Goal: Information Seeking & Learning: Learn about a topic

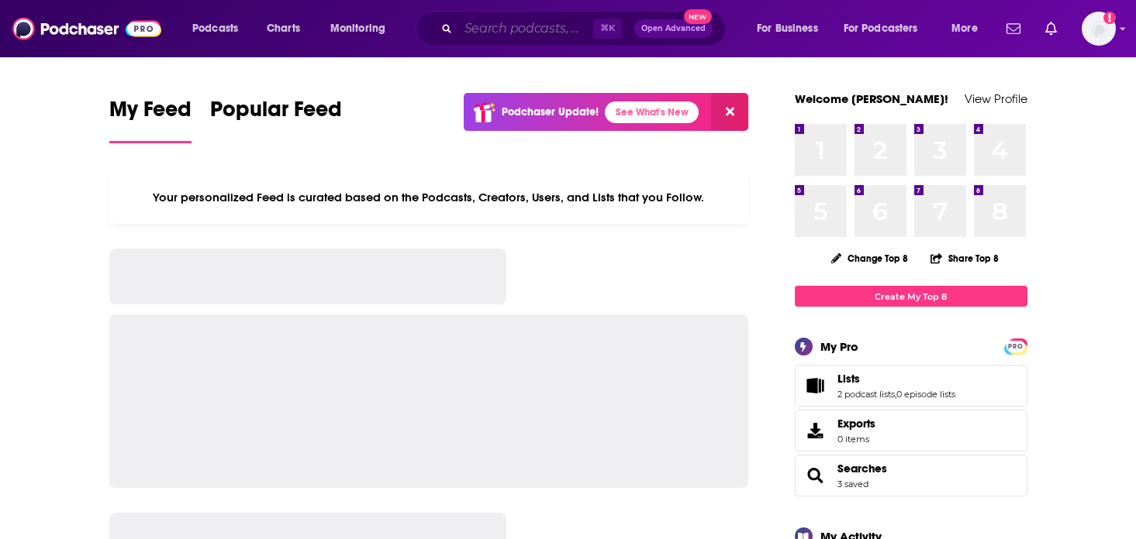
click at [511, 29] on input "Search podcasts, credits, & more..." at bounding box center [525, 28] width 135 height 25
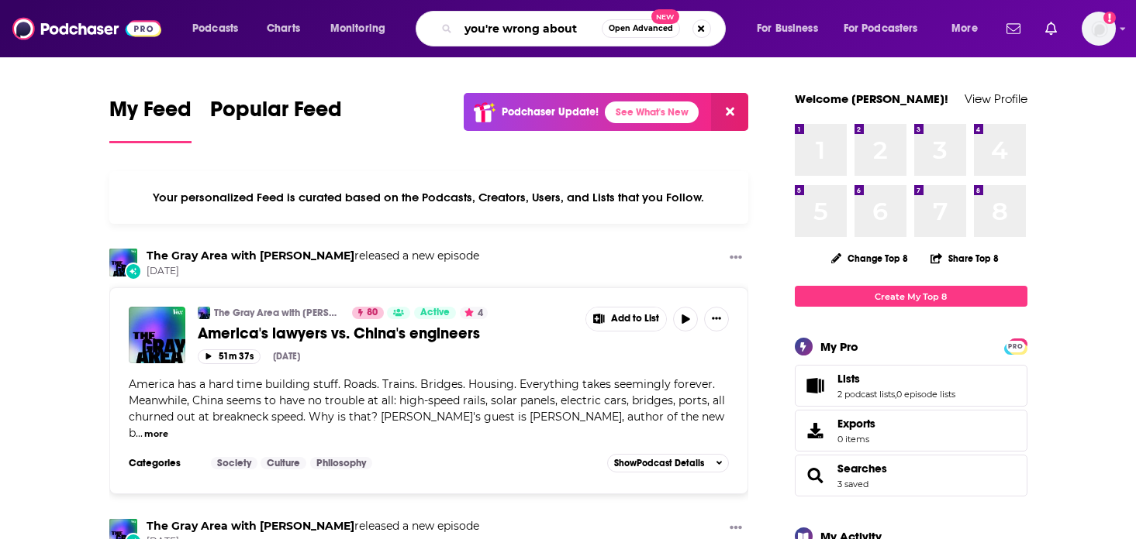
type input "you're wrong about"
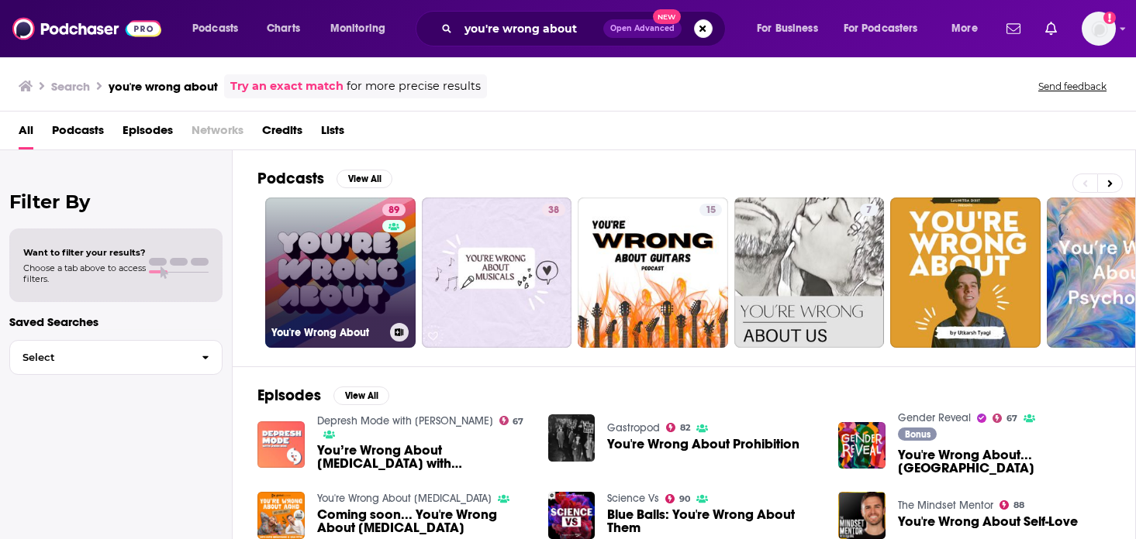
click at [335, 248] on link "89 You're Wrong About" at bounding box center [340, 273] width 150 height 150
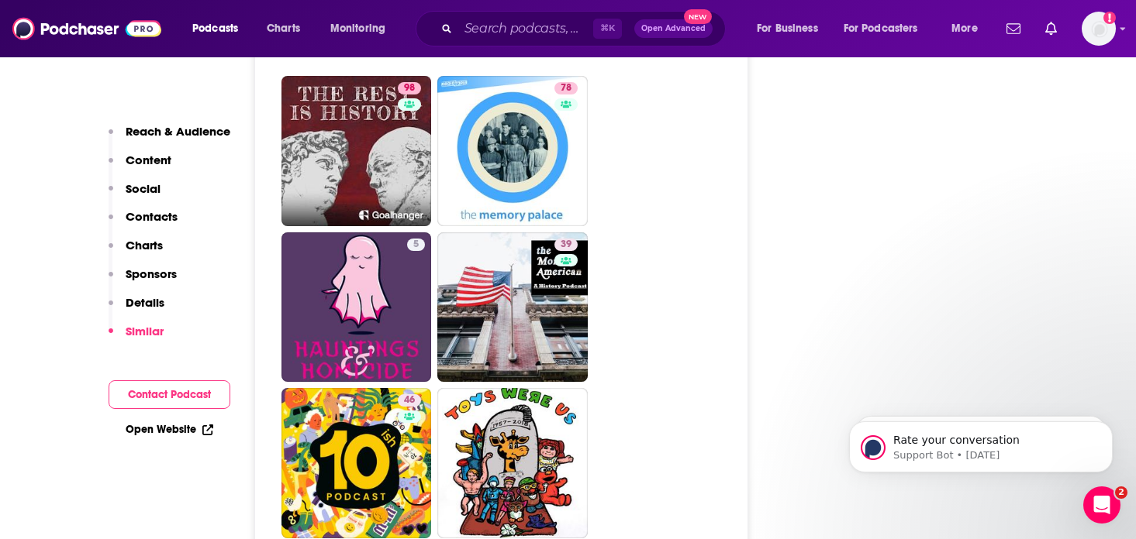
scroll to position [5703, 0]
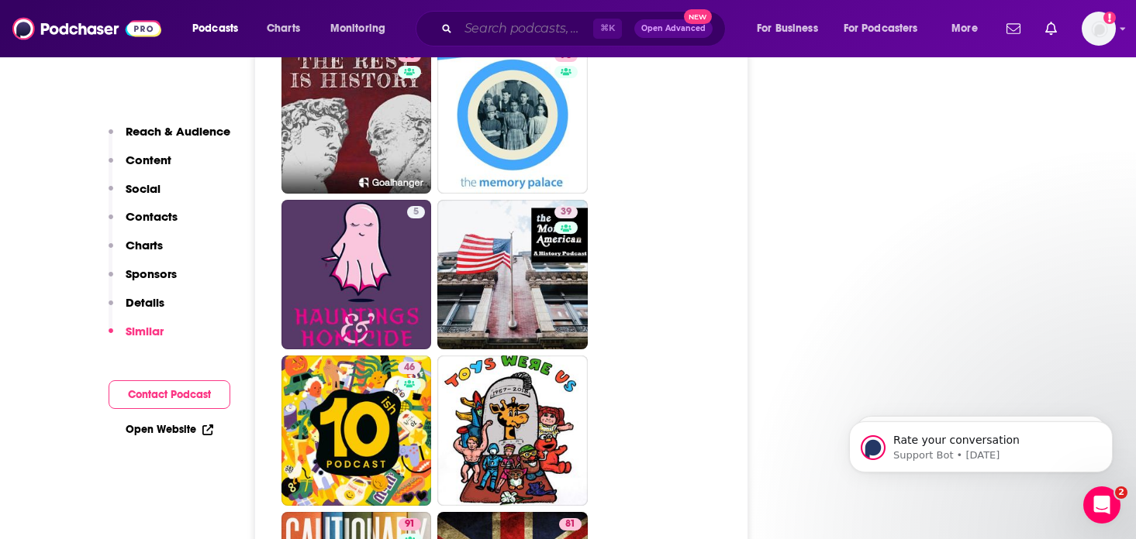
click at [518, 22] on input "Search podcasts, credits, & more..." at bounding box center [525, 28] width 135 height 25
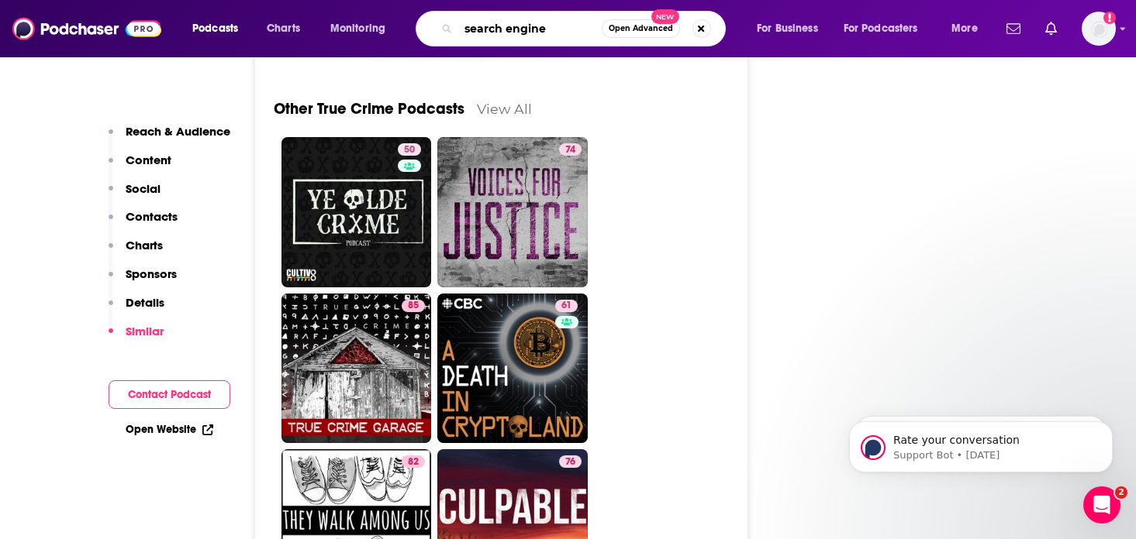
scroll to position [6586, 0]
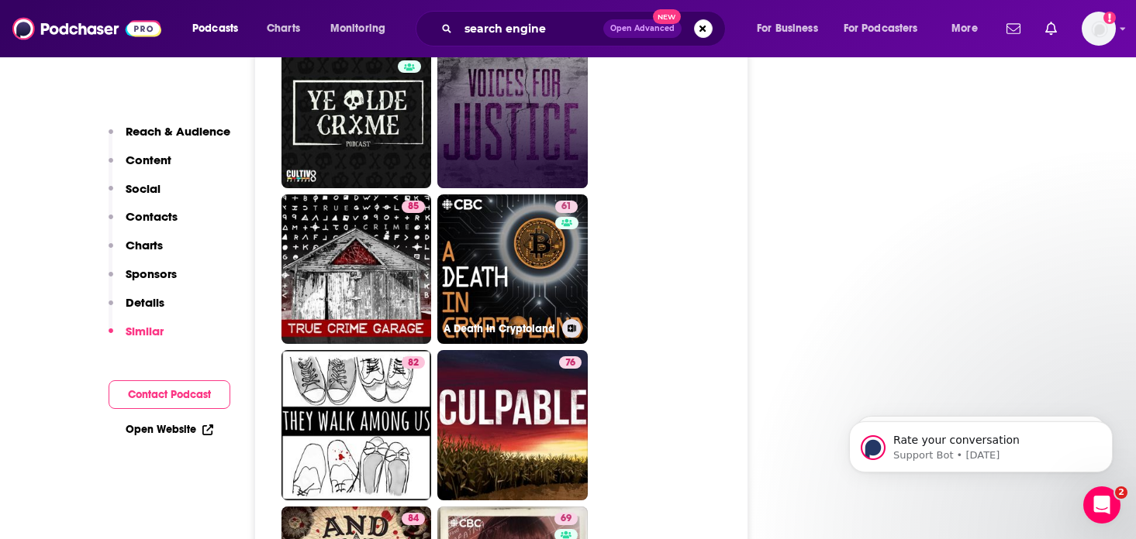
scroll to position [6706, 0]
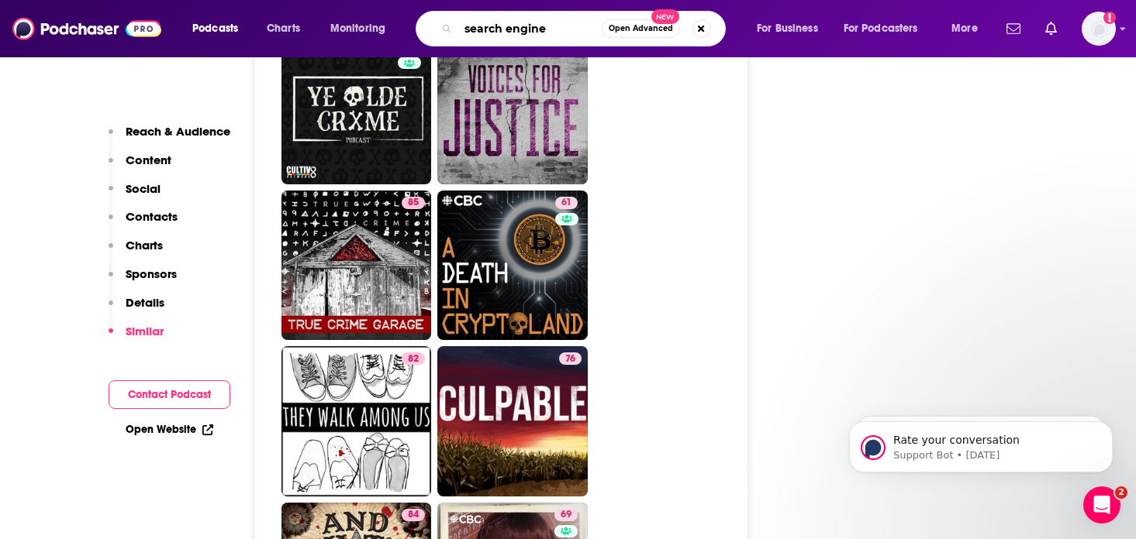
click at [545, 29] on input "search engine" at bounding box center [529, 28] width 143 height 25
type input "scamfluencers"
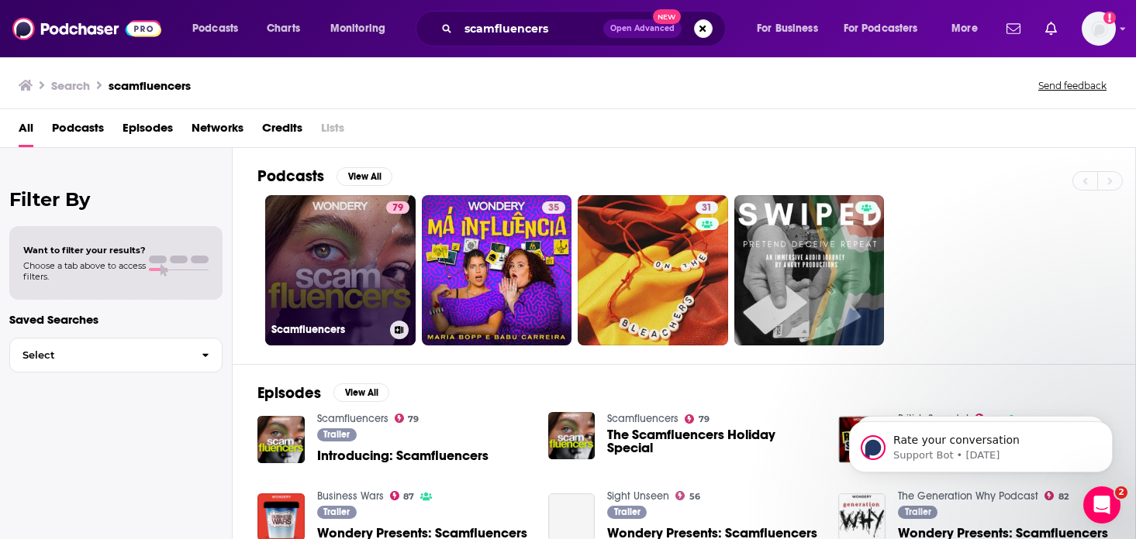
click at [371, 247] on link "79 Scamfluencers" at bounding box center [340, 270] width 150 height 150
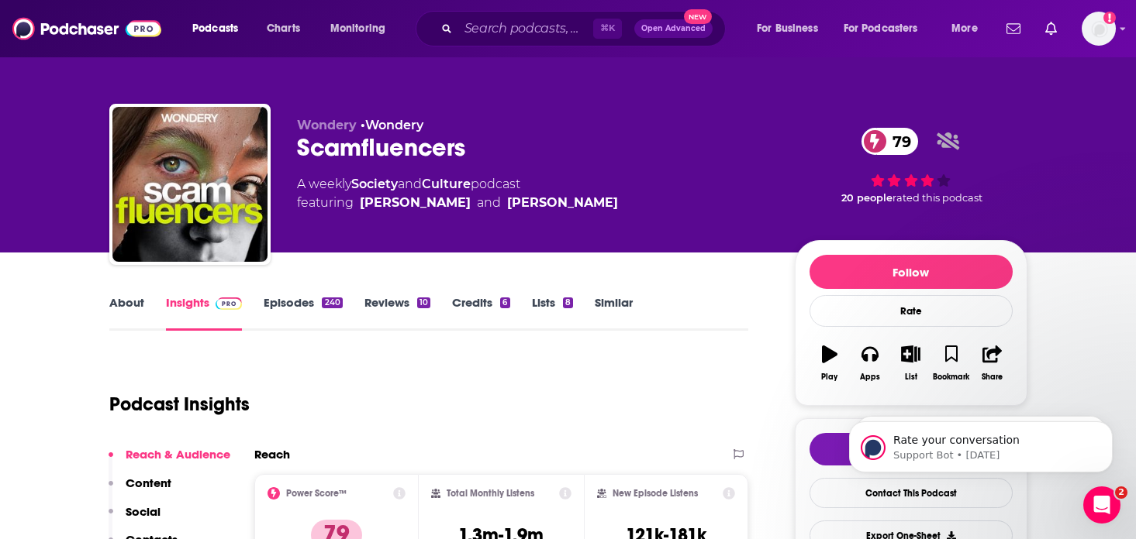
click at [283, 302] on link "Episodes 240" at bounding box center [303, 313] width 78 height 36
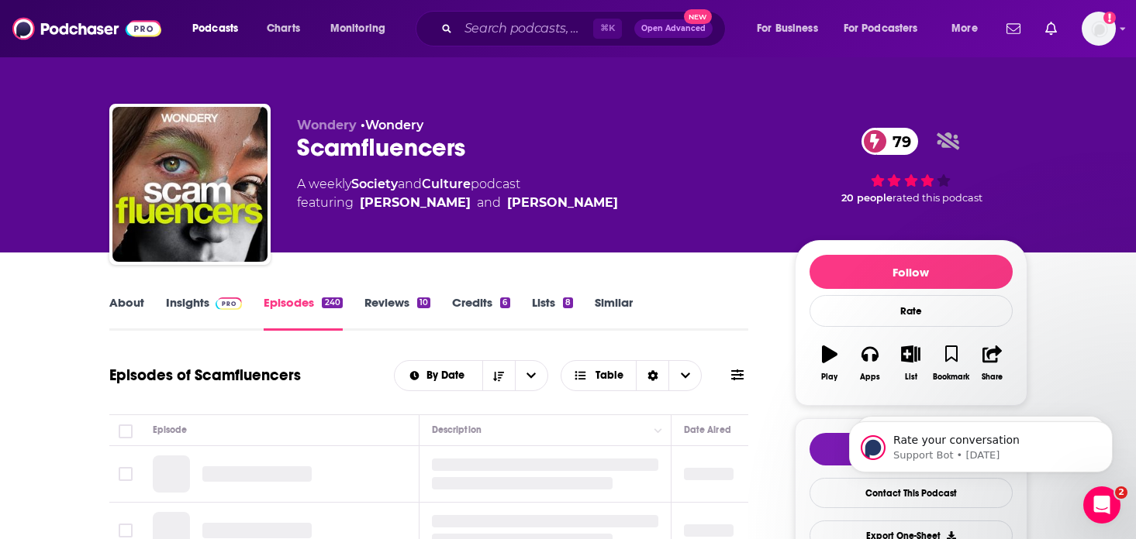
click at [455, 302] on link "Credits 6" at bounding box center [480, 313] width 57 height 36
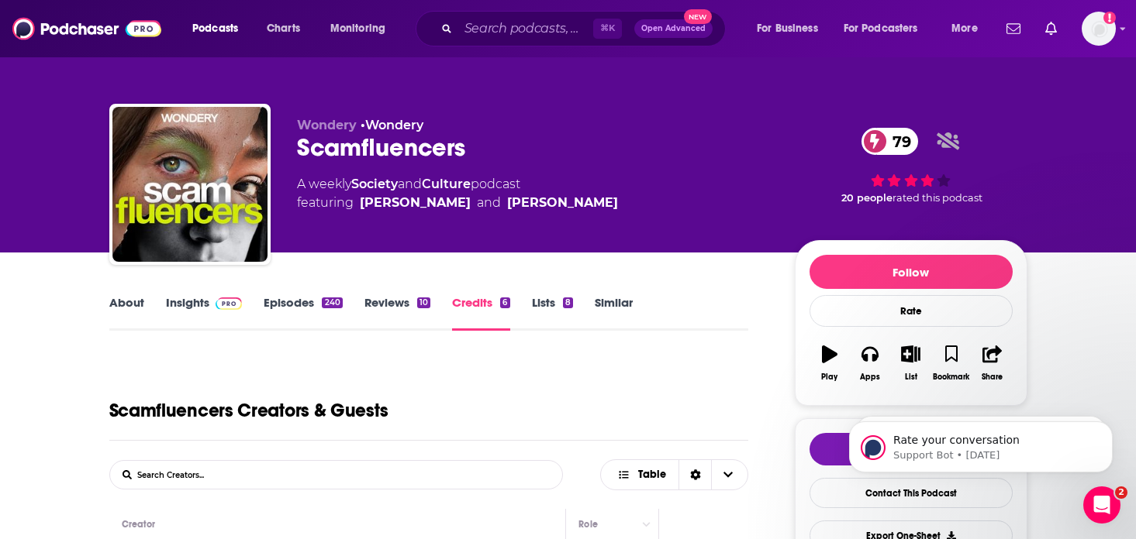
click at [125, 293] on div "About Insights Episodes 240 Reviews 10 Credits 6 Lists 8 Similar" at bounding box center [428, 312] width 639 height 38
click at [127, 302] on link "About" at bounding box center [126, 313] width 35 height 36
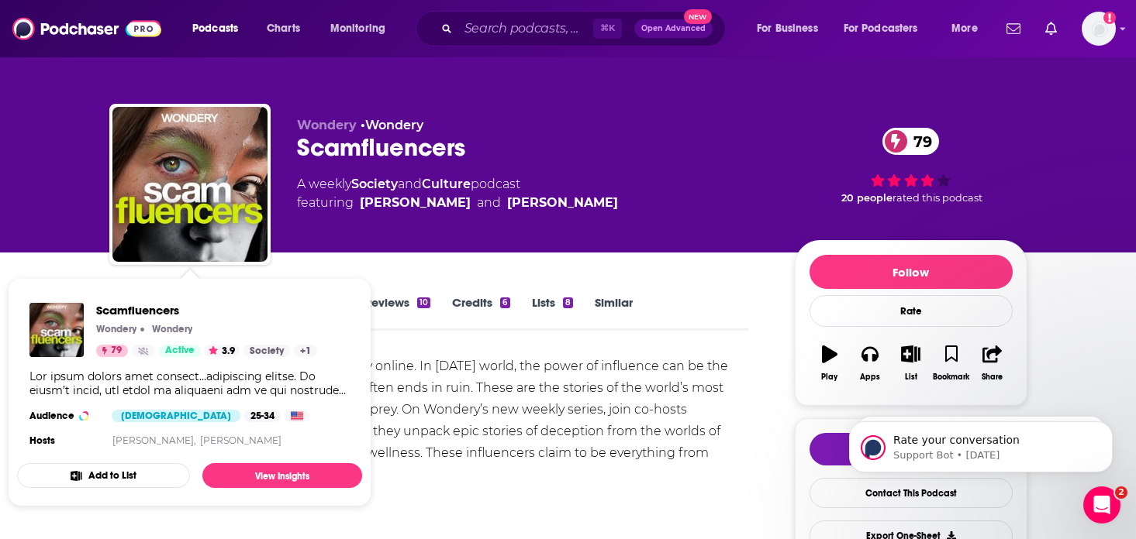
click at [481, 414] on div "You never really know someone…especially online. In today’s world, the power of…" at bounding box center [428, 497] width 639 height 282
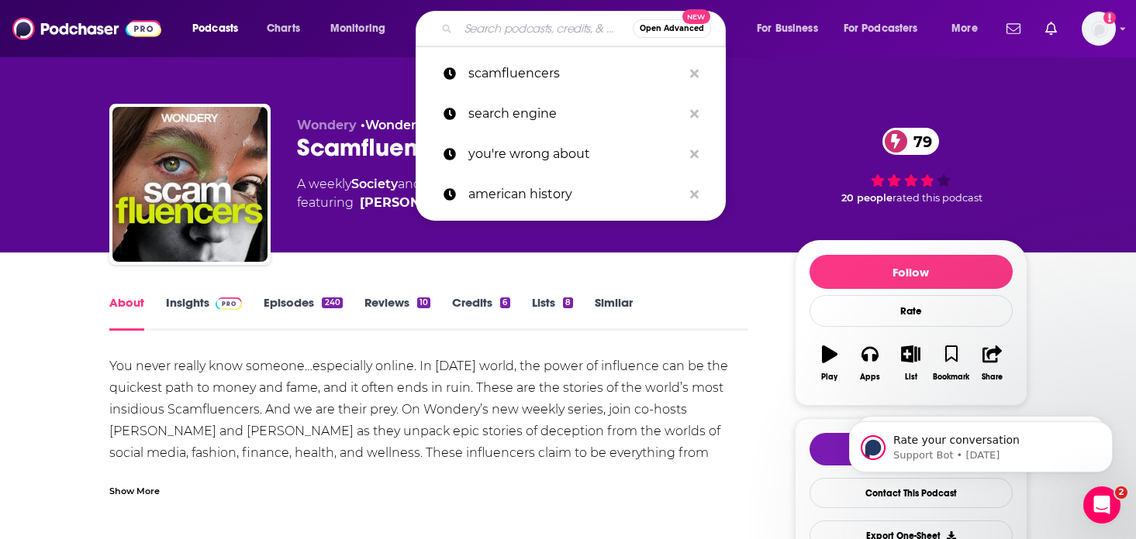
click at [546, 24] on input "Search podcasts, credits, & more..." at bounding box center [545, 28] width 174 height 25
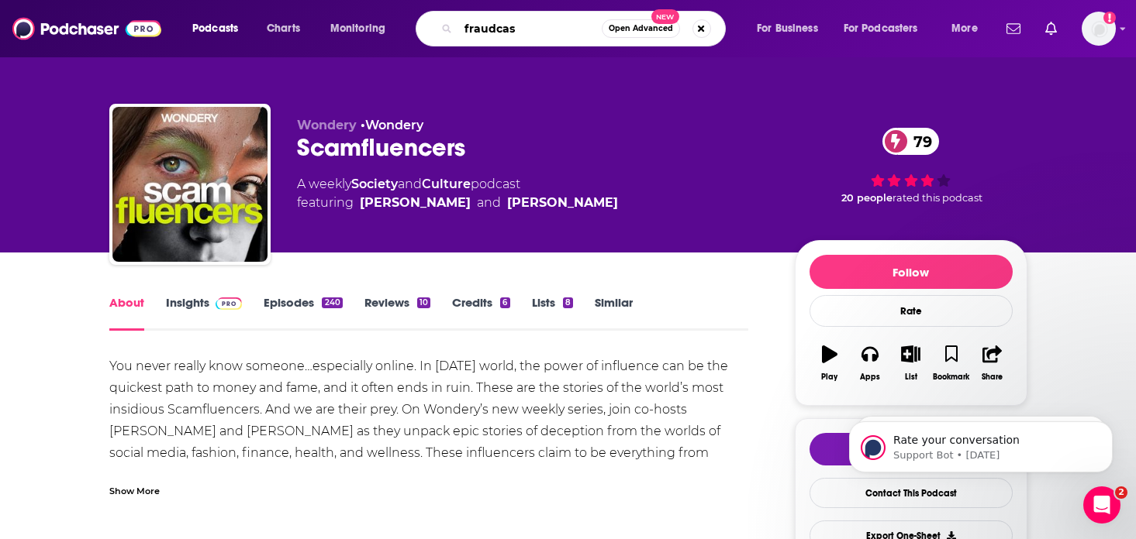
type input "fraudcast"
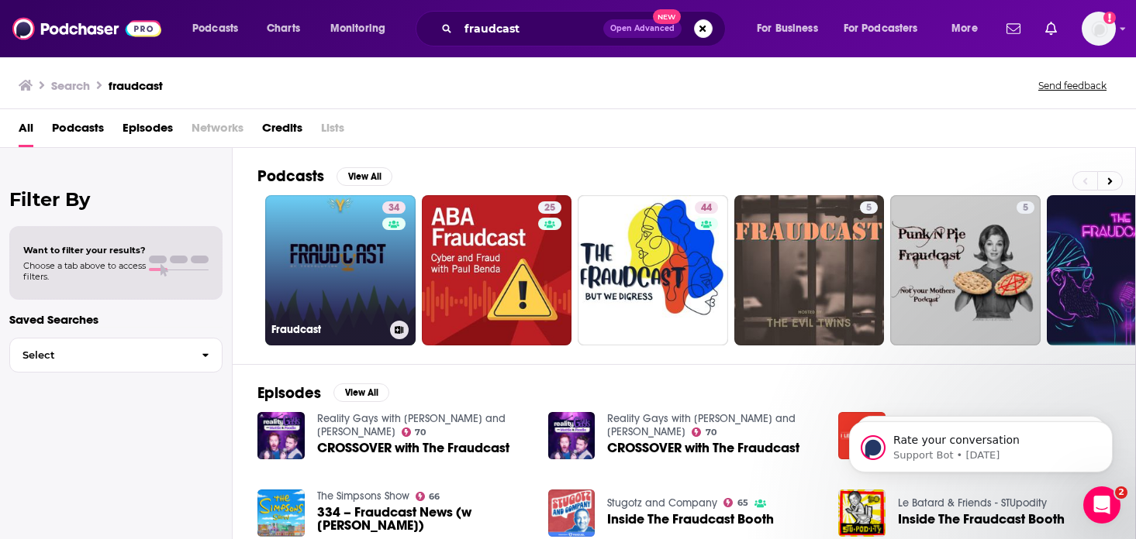
click at [353, 278] on link "34 Fraudcast" at bounding box center [340, 270] width 150 height 150
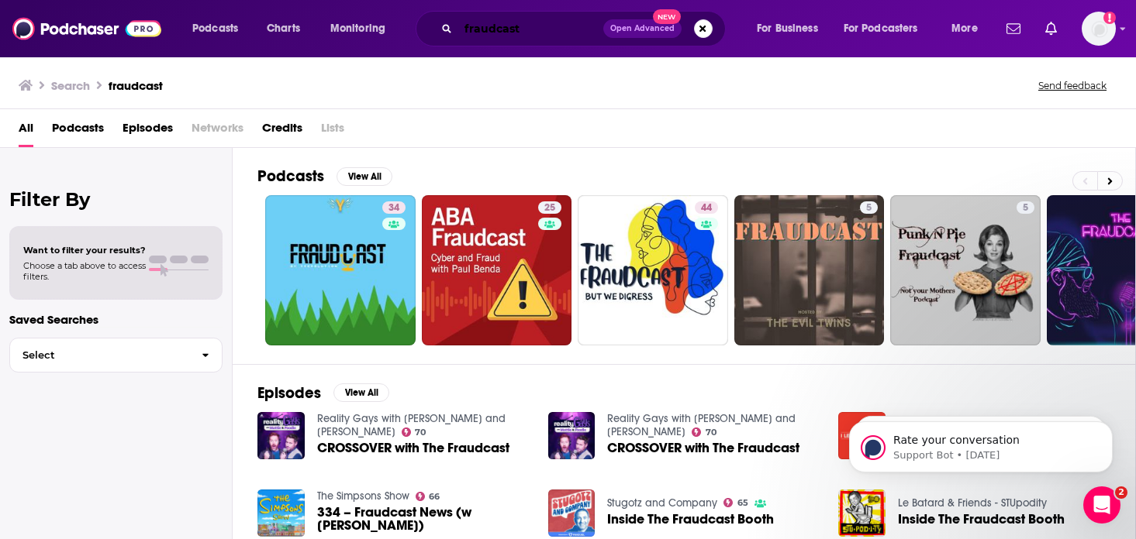
click at [531, 25] on input "fraudcast" at bounding box center [530, 28] width 145 height 25
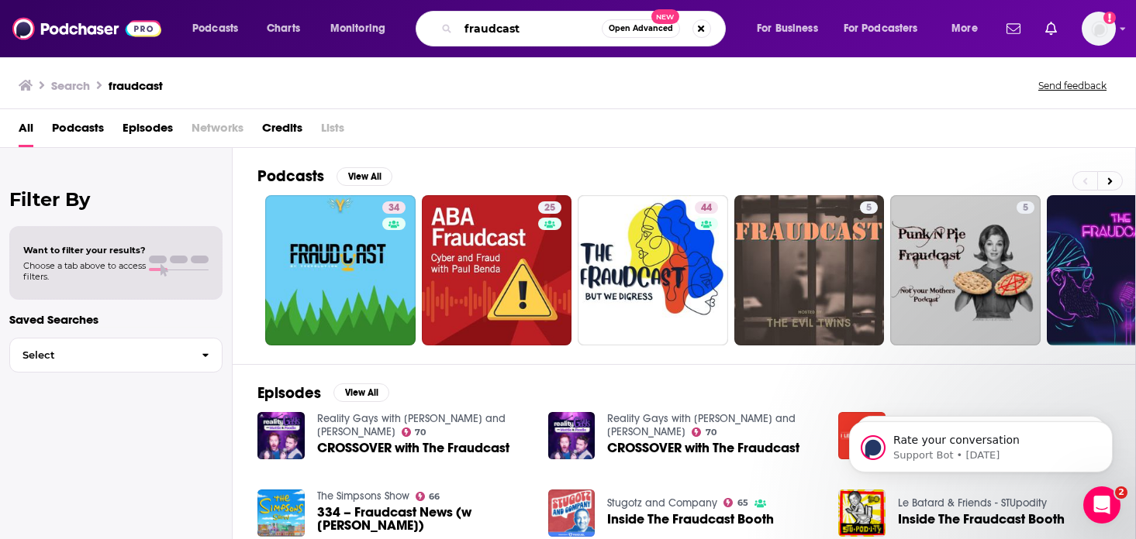
click at [531, 25] on input "fraudcast" at bounding box center [529, 28] width 143 height 25
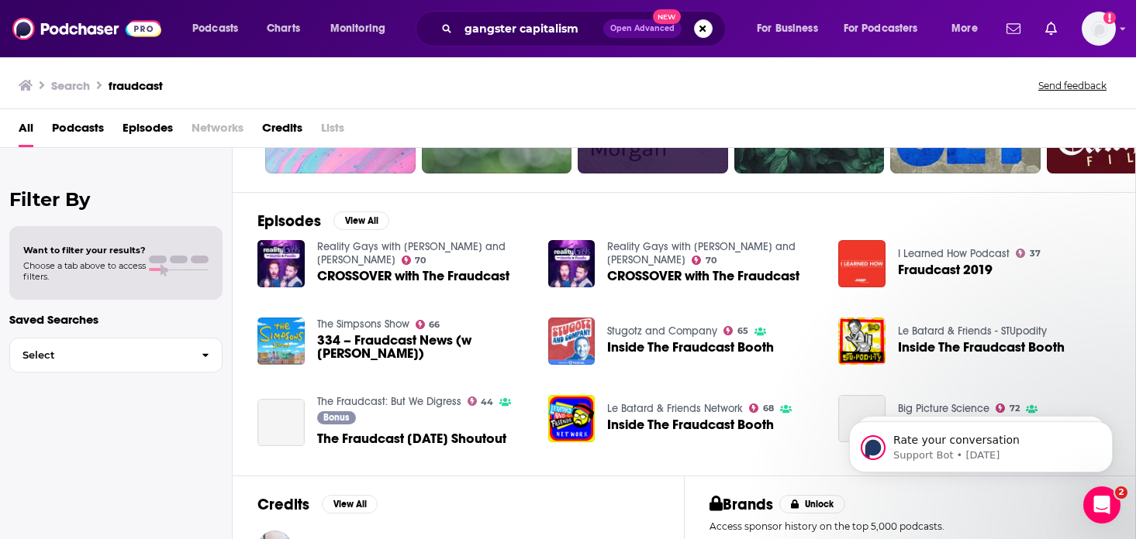
scroll to position [175, 0]
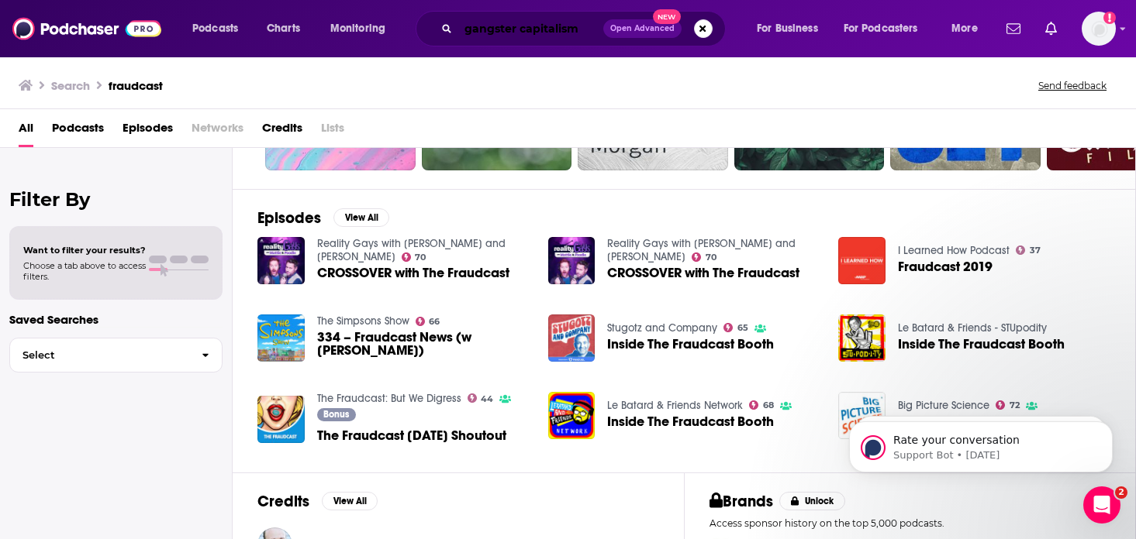
click at [543, 30] on input "gangster capitalism" at bounding box center [530, 28] width 145 height 25
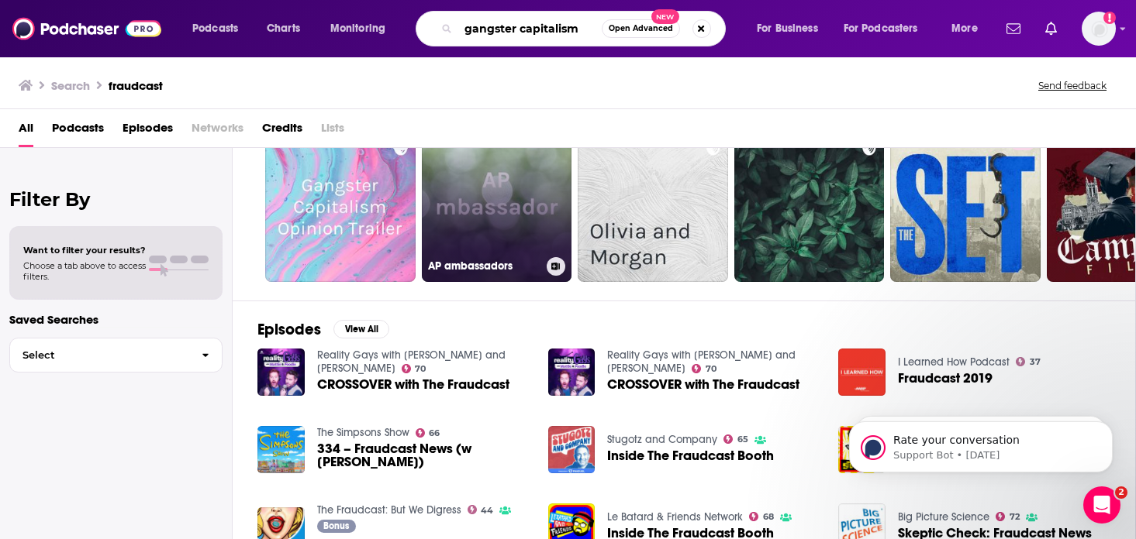
scroll to position [30, 0]
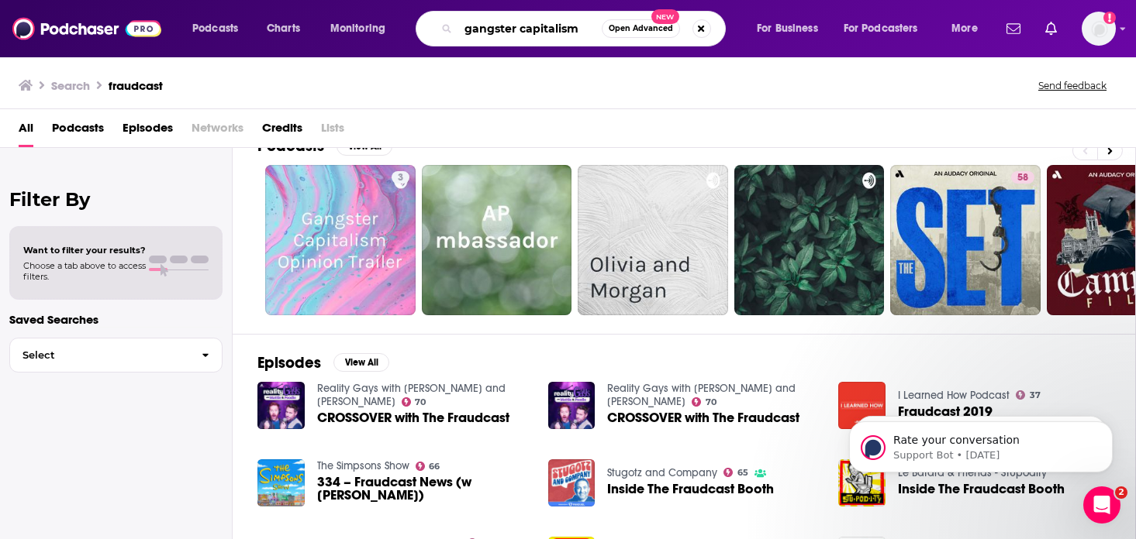
click at [512, 31] on input "gangster capitalism" at bounding box center [529, 28] width 143 height 25
type input "throughline"
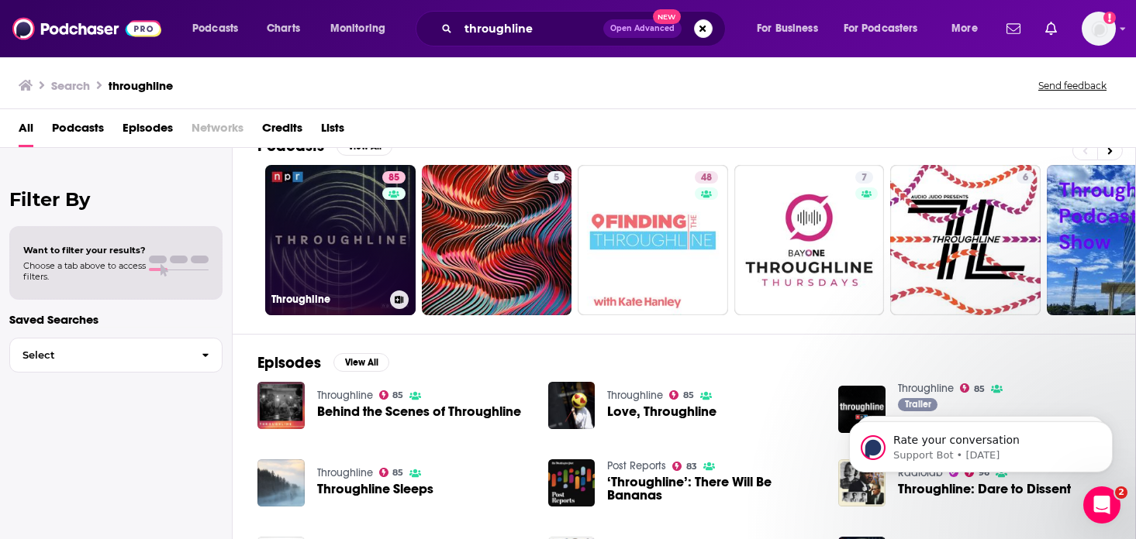
click at [344, 245] on link "85 Throughline" at bounding box center [340, 240] width 150 height 150
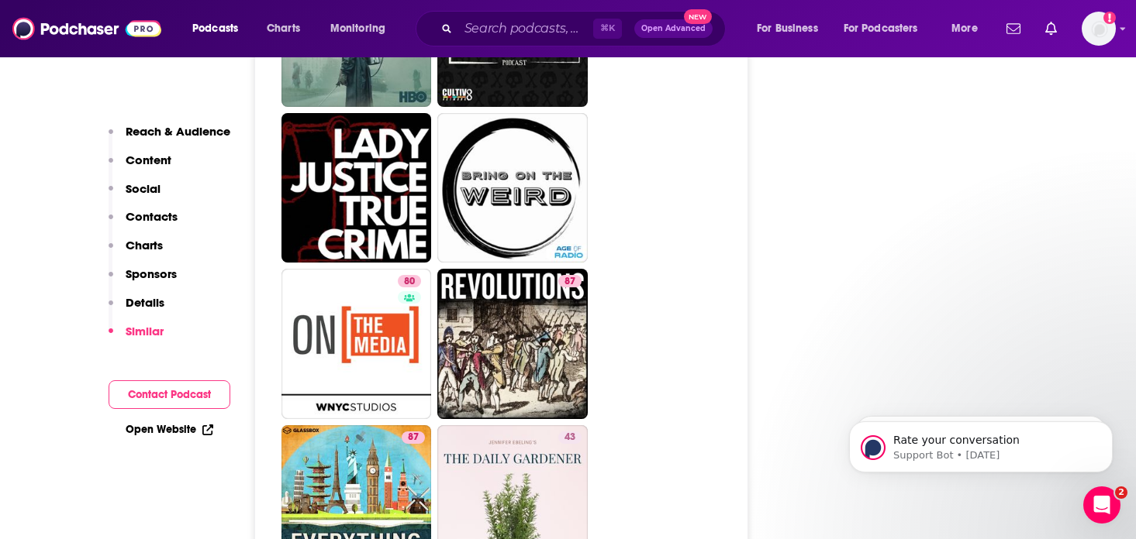
scroll to position [6399, 0]
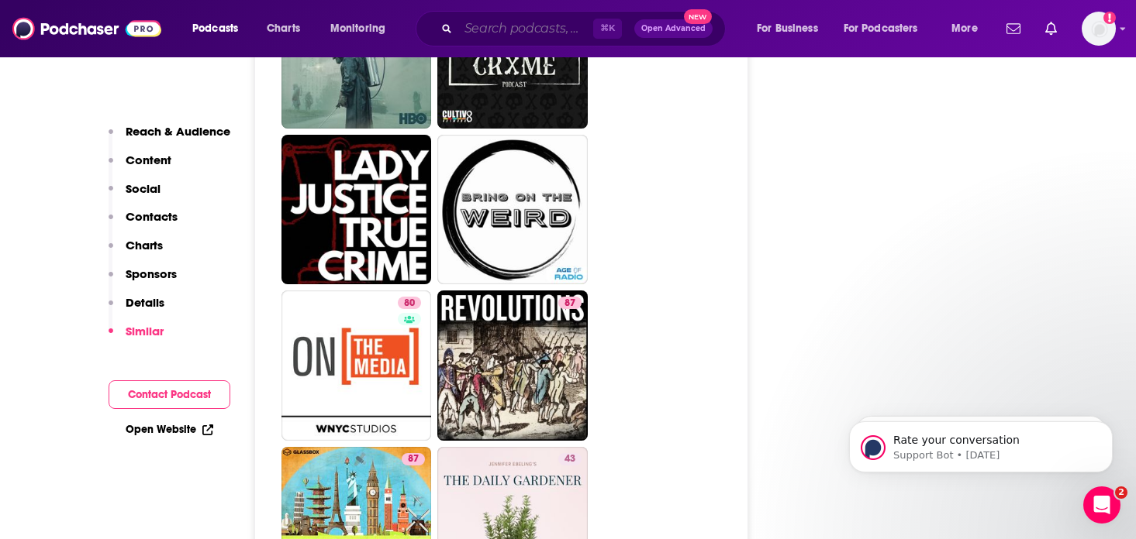
click at [517, 33] on input "Search podcasts, credits, & more..." at bounding box center [525, 28] width 135 height 25
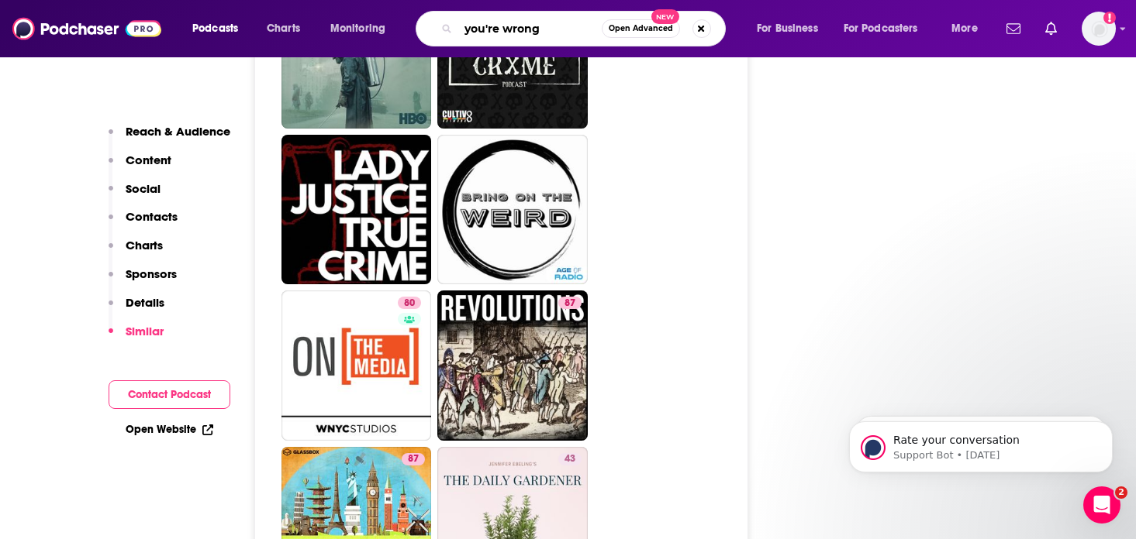
click at [501, 22] on input "you're wrong" at bounding box center [529, 28] width 143 height 25
type input "maintenance phase"
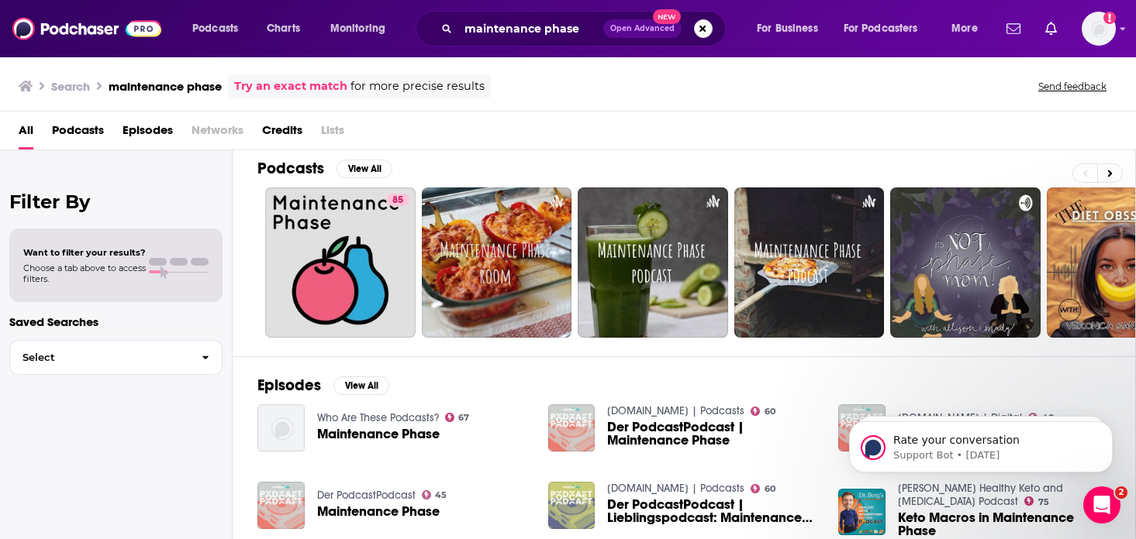
scroll to position [11, 0]
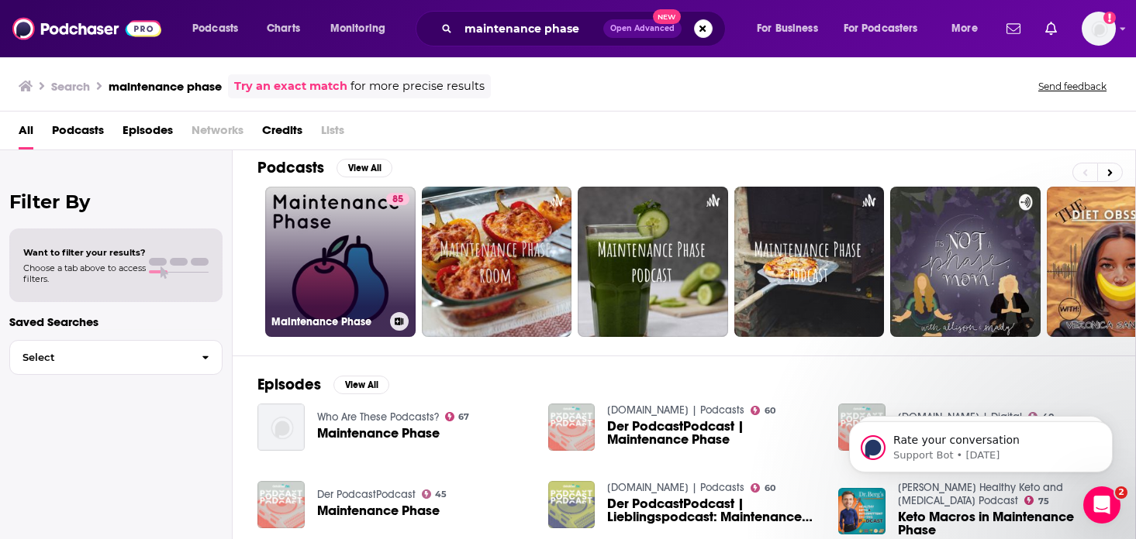
click at [356, 263] on link "85 Maintenance Phase" at bounding box center [340, 262] width 150 height 150
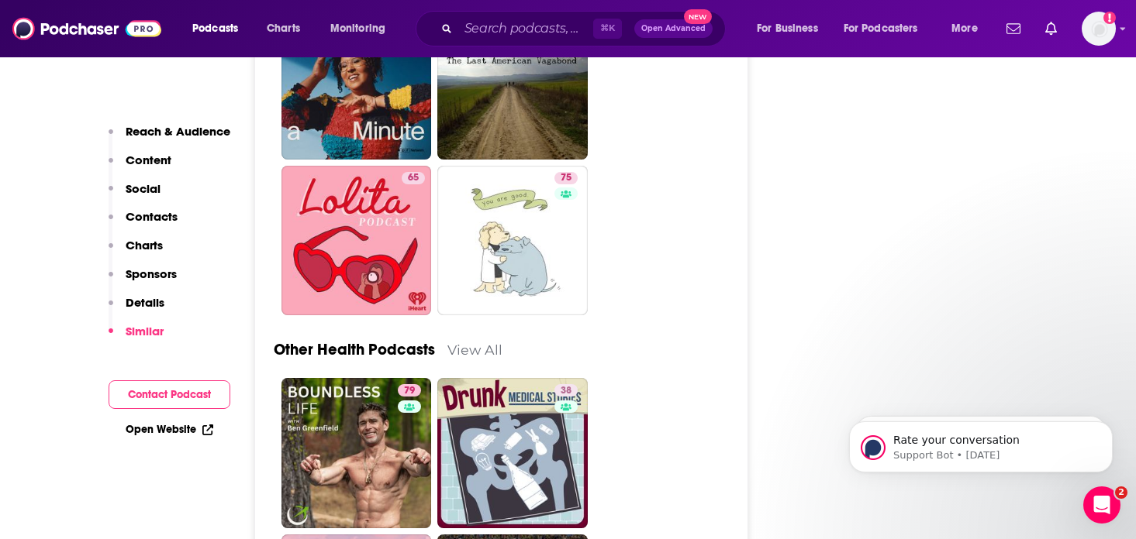
scroll to position [5049, 0]
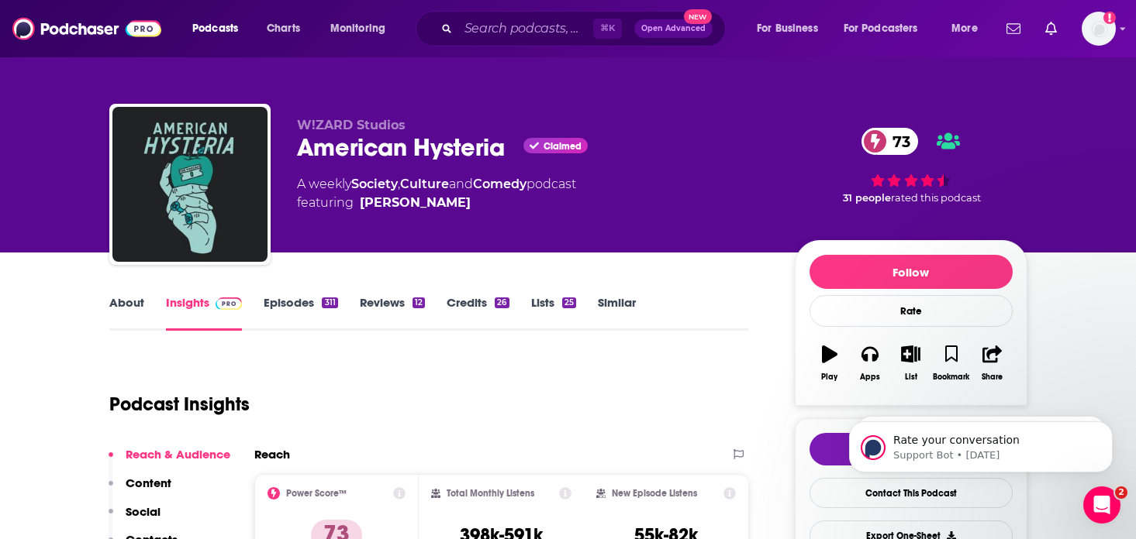
click at [287, 315] on link "Episodes 311" at bounding box center [301, 313] width 74 height 36
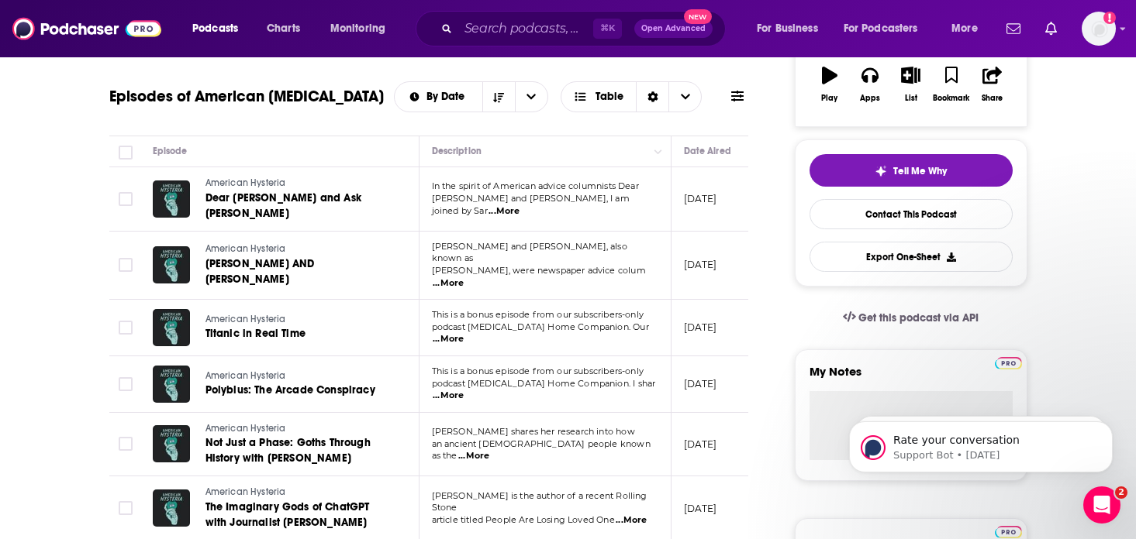
scroll to position [255, 0]
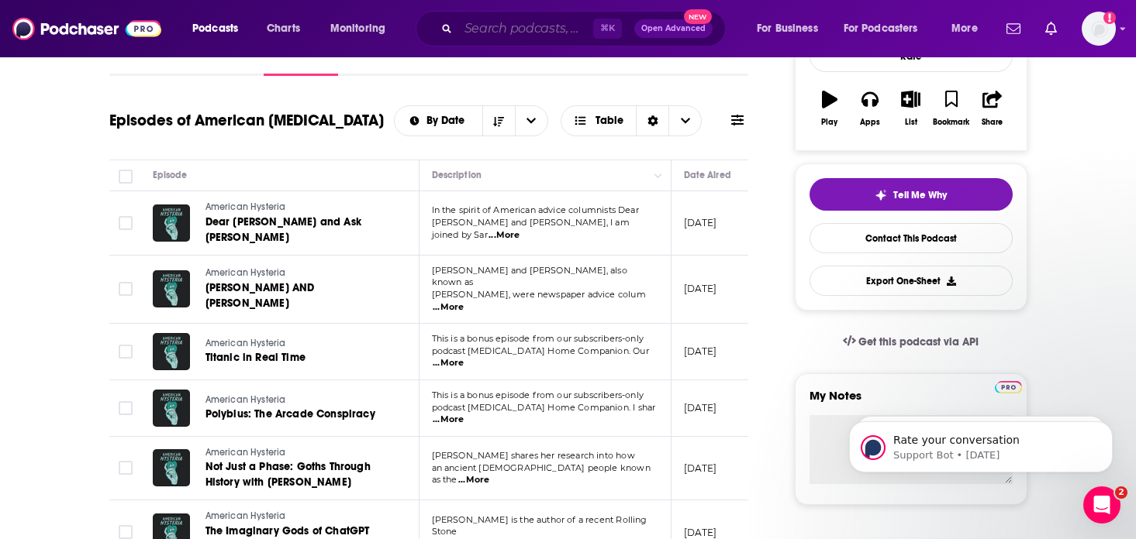
click at [556, 36] on input "Search podcasts, credits, & more..." at bounding box center [525, 28] width 135 height 25
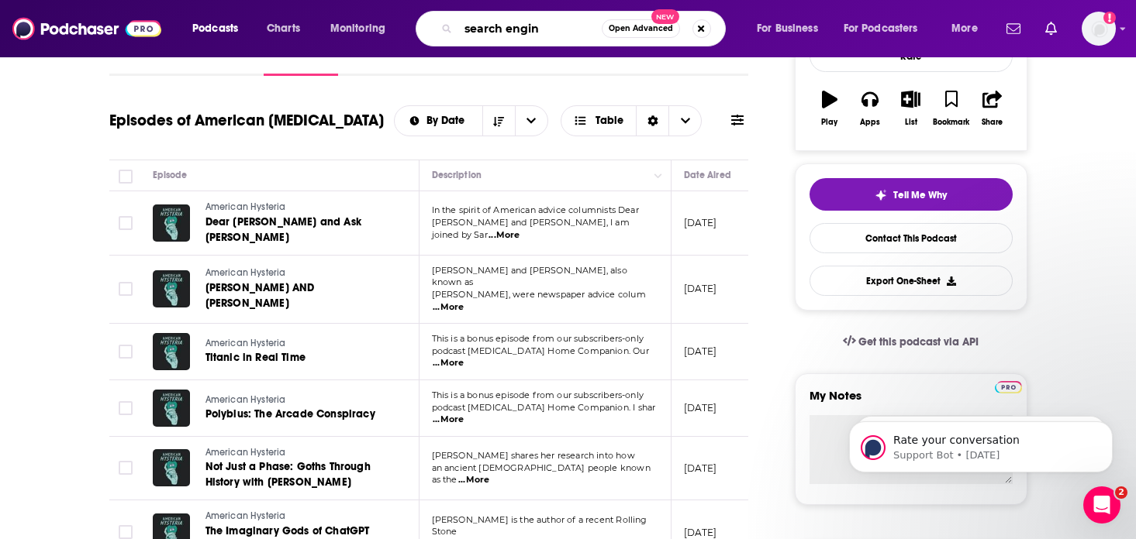
type input "search engine"
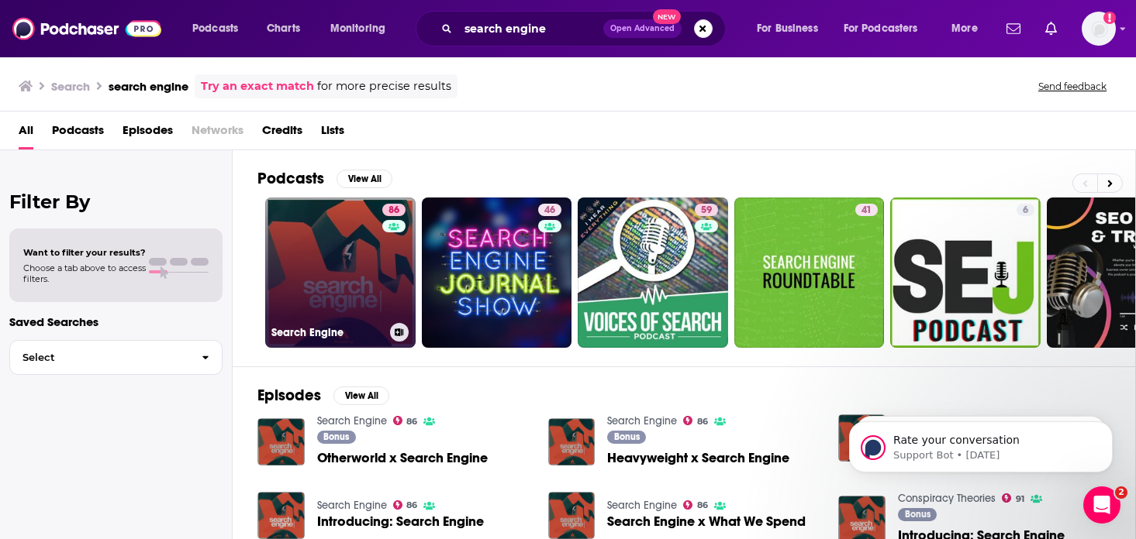
click at [335, 268] on link "86 Search Engine" at bounding box center [340, 273] width 150 height 150
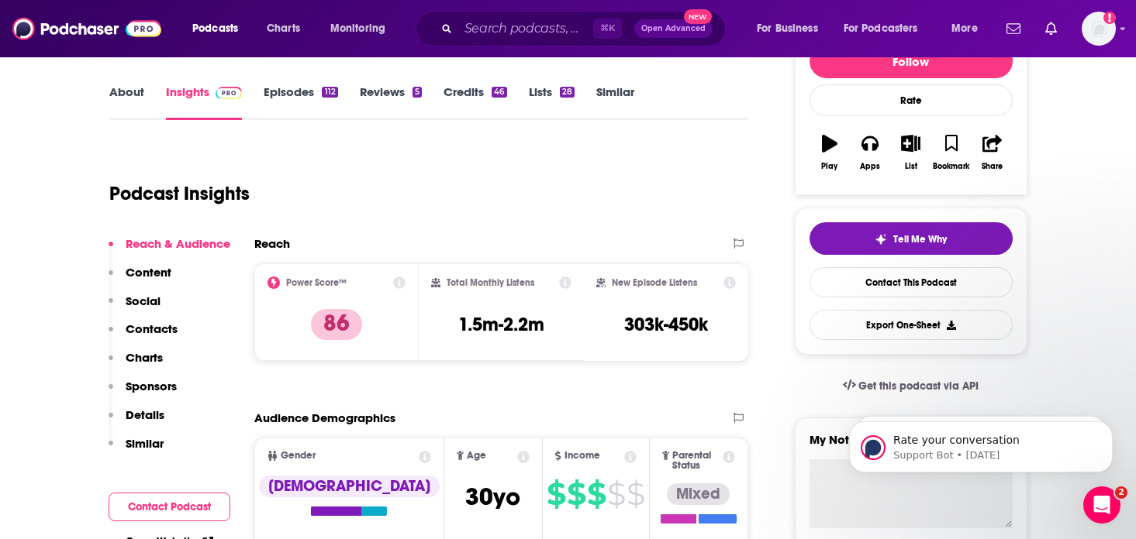
click at [145, 458] on button "Similar" at bounding box center [136, 450] width 55 height 29
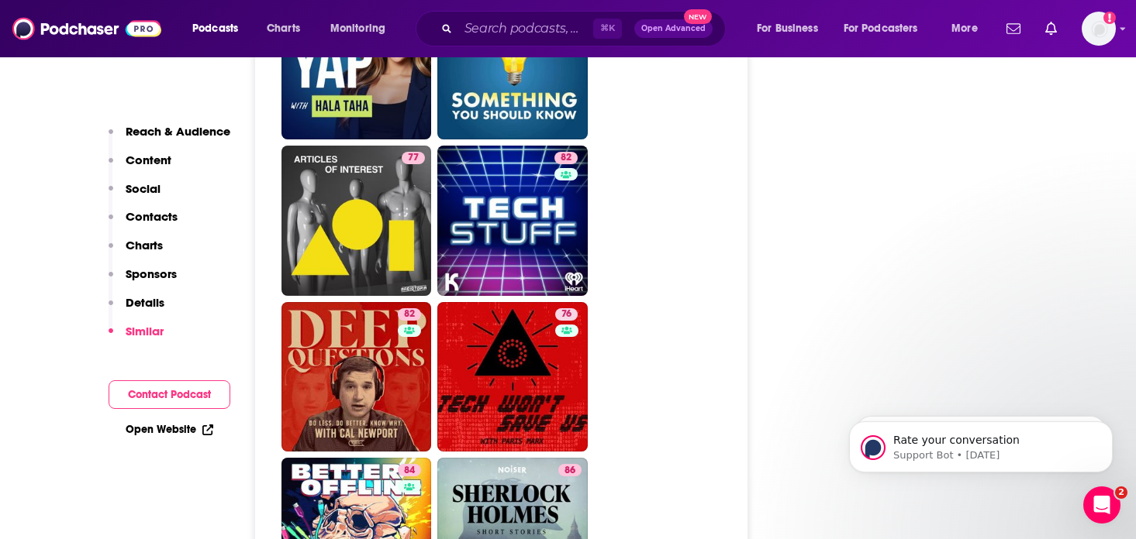
scroll to position [4200, 0]
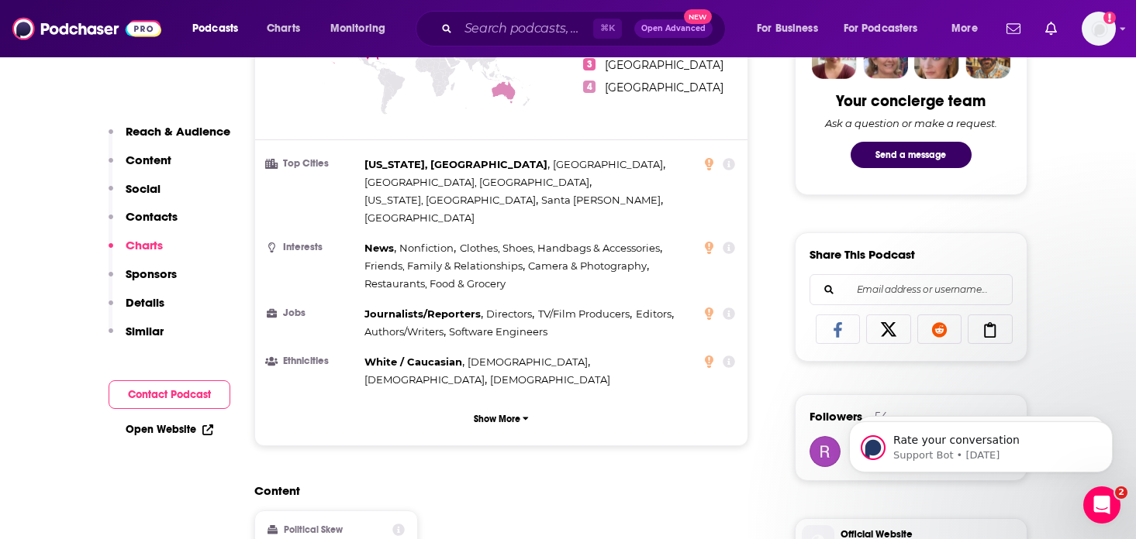
scroll to position [0, 0]
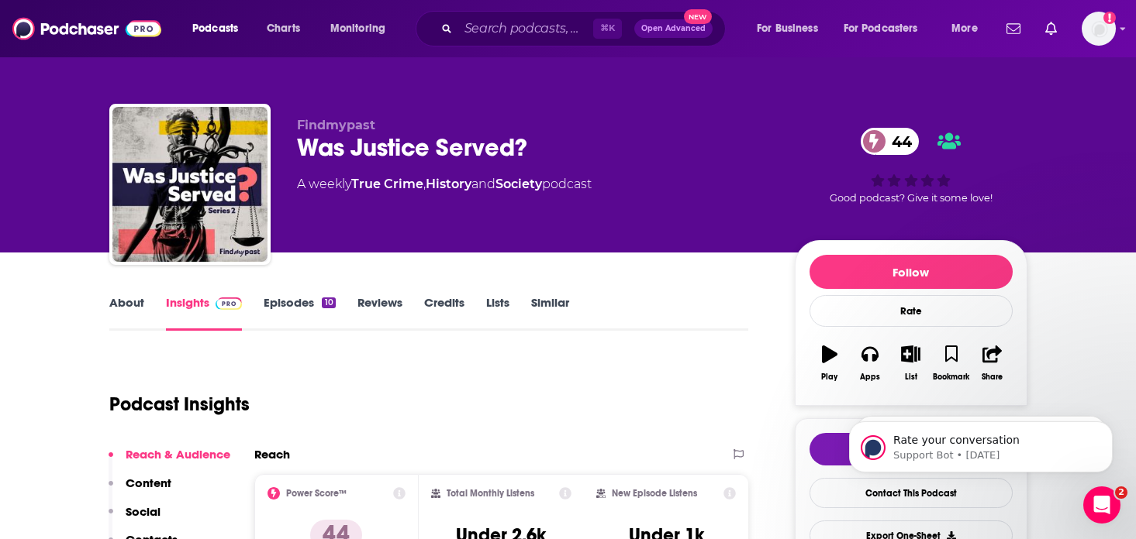
click at [136, 302] on link "About" at bounding box center [126, 313] width 35 height 36
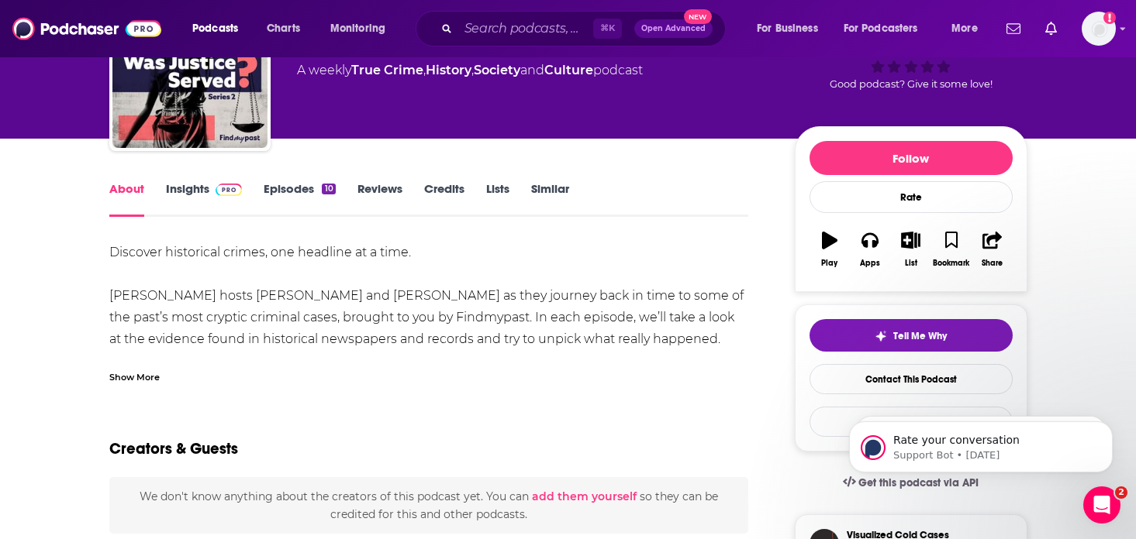
scroll to position [121, 0]
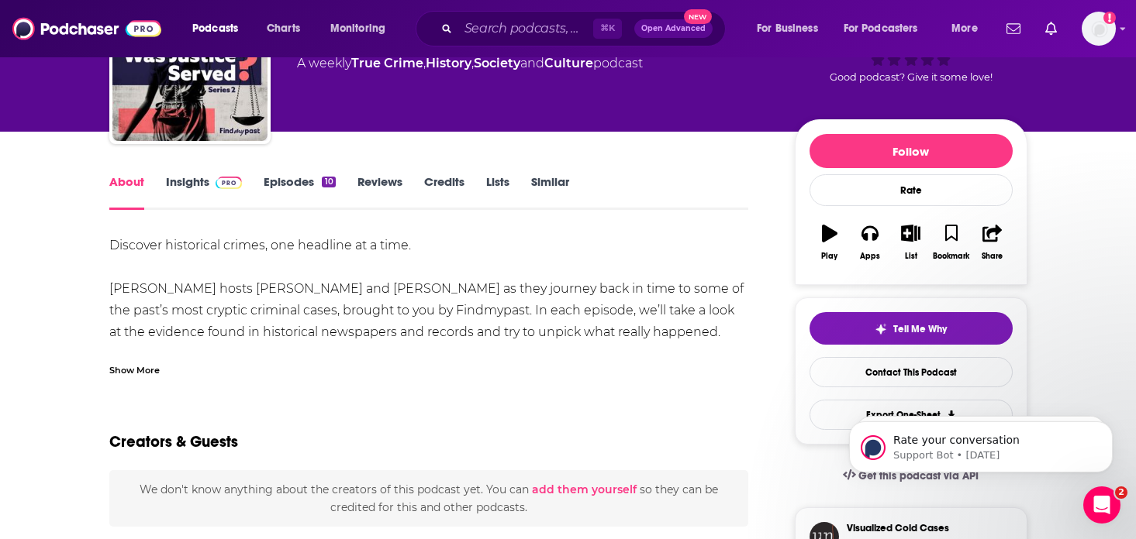
click at [288, 183] on link "Episodes 10" at bounding box center [299, 192] width 71 height 36
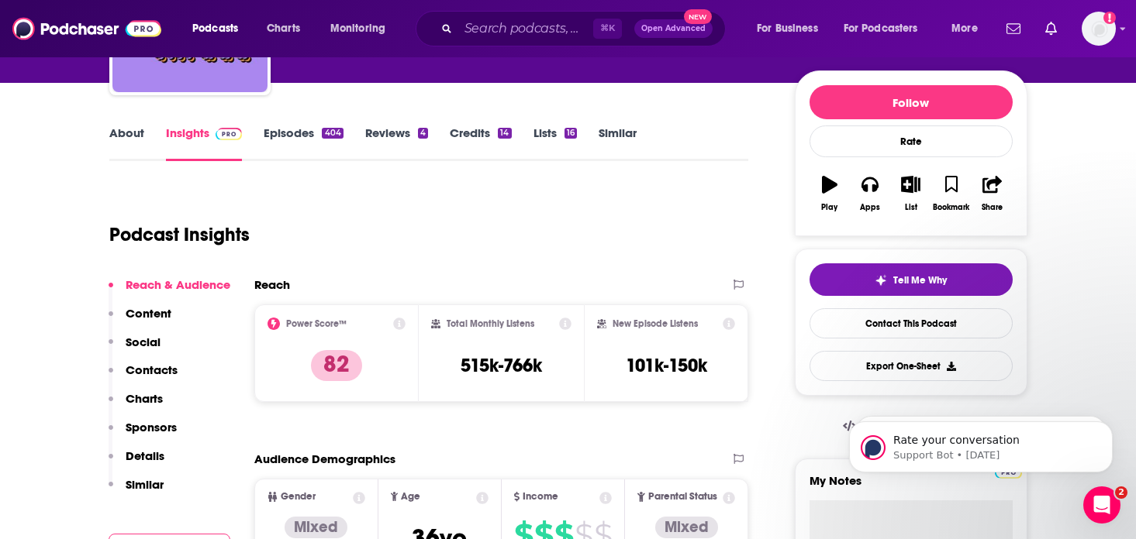
scroll to position [36, 0]
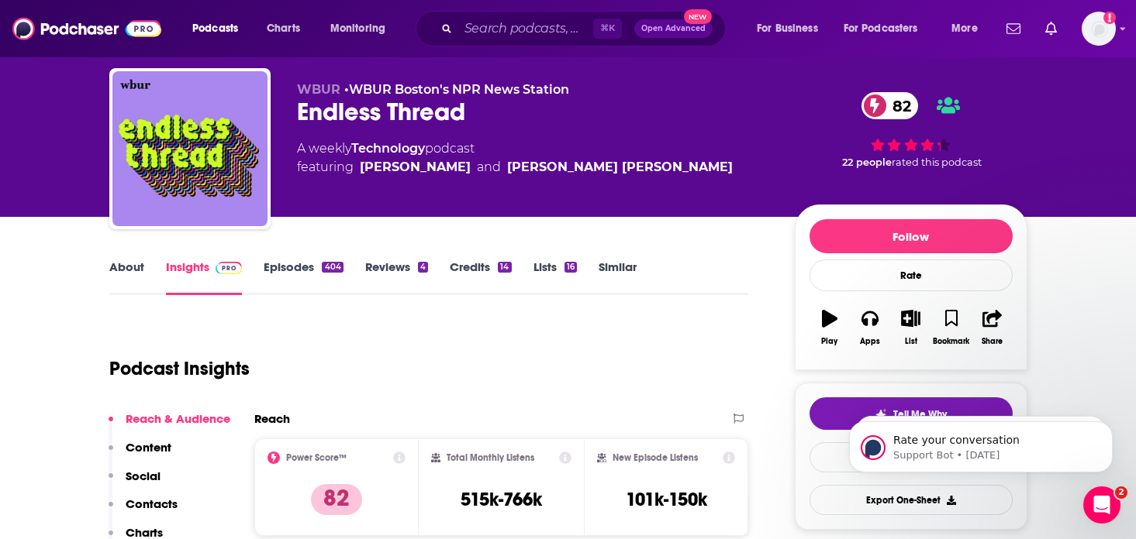
click at [123, 264] on link "About" at bounding box center [126, 278] width 35 height 36
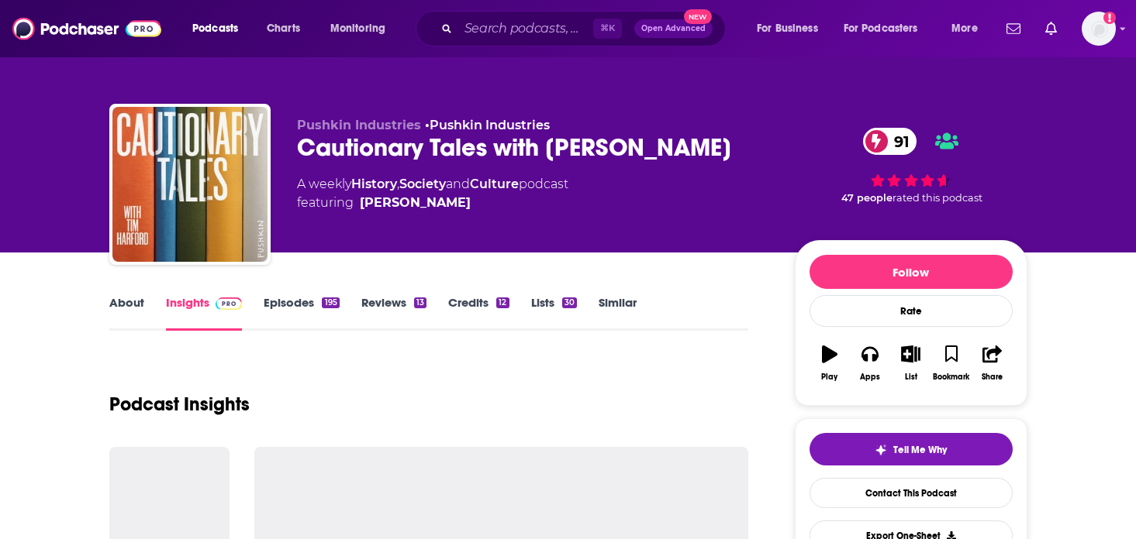
click at [131, 305] on link "About" at bounding box center [126, 313] width 35 height 36
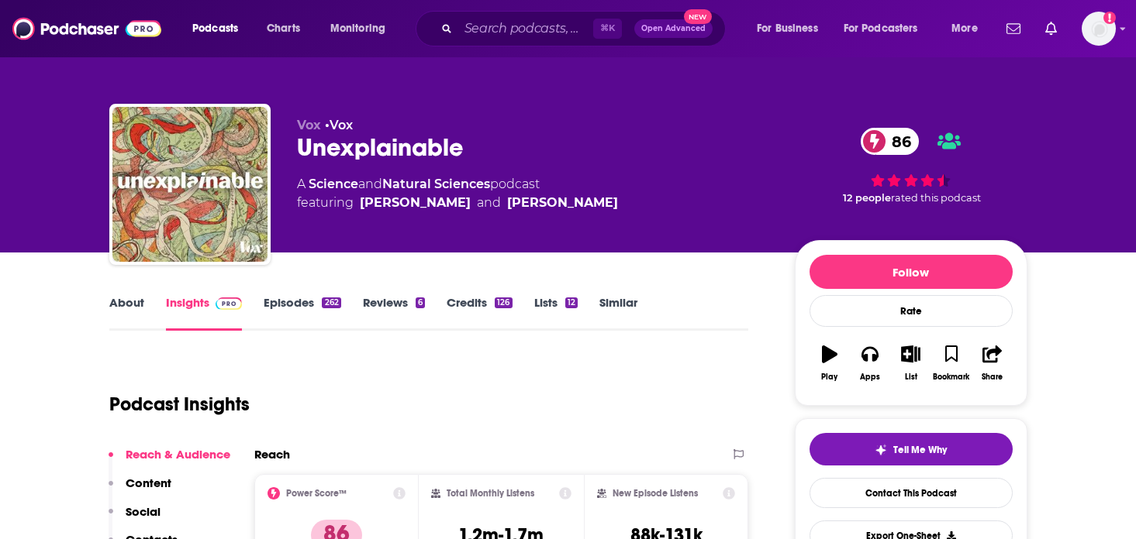
click at [119, 302] on link "About" at bounding box center [126, 313] width 35 height 36
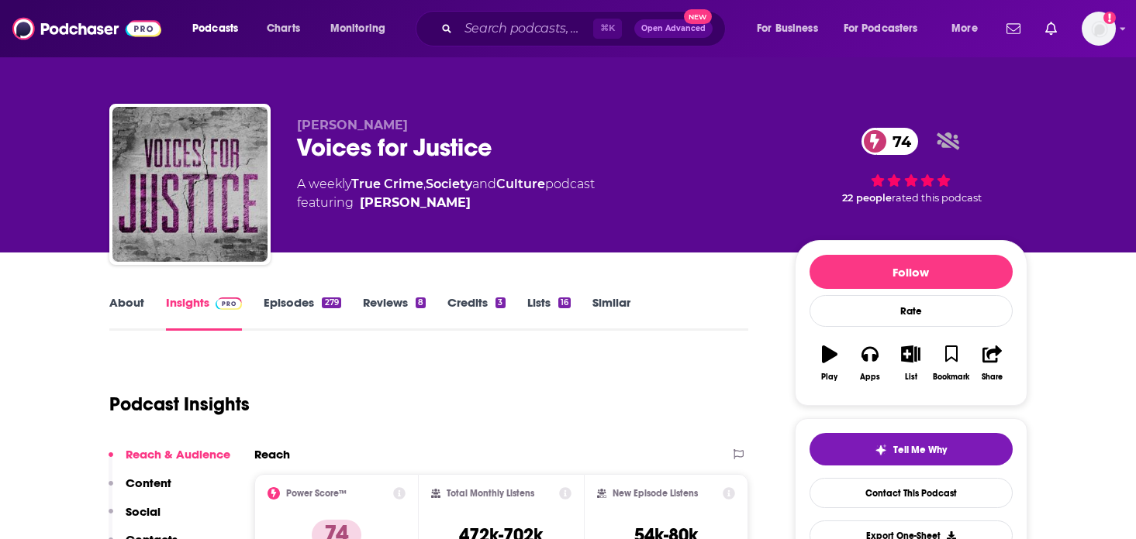
click at [141, 310] on link "About" at bounding box center [126, 313] width 35 height 36
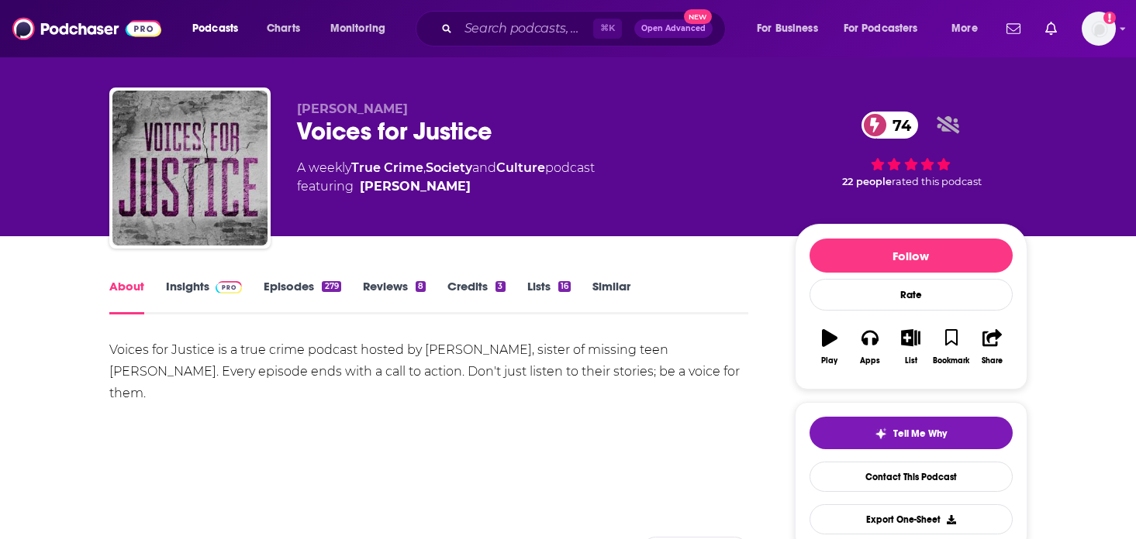
scroll to position [19, 0]
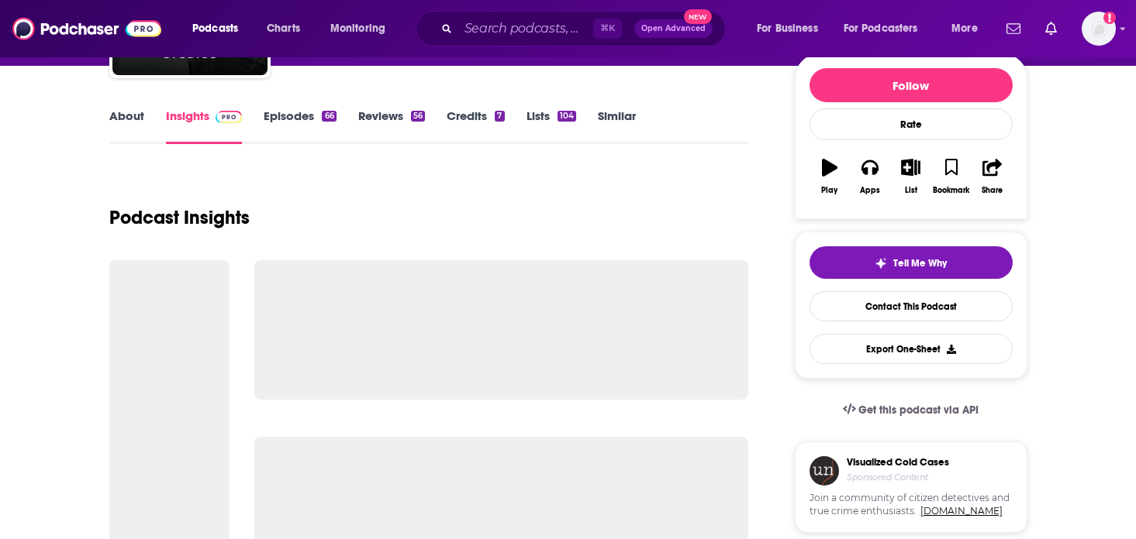
scroll to position [192, 0]
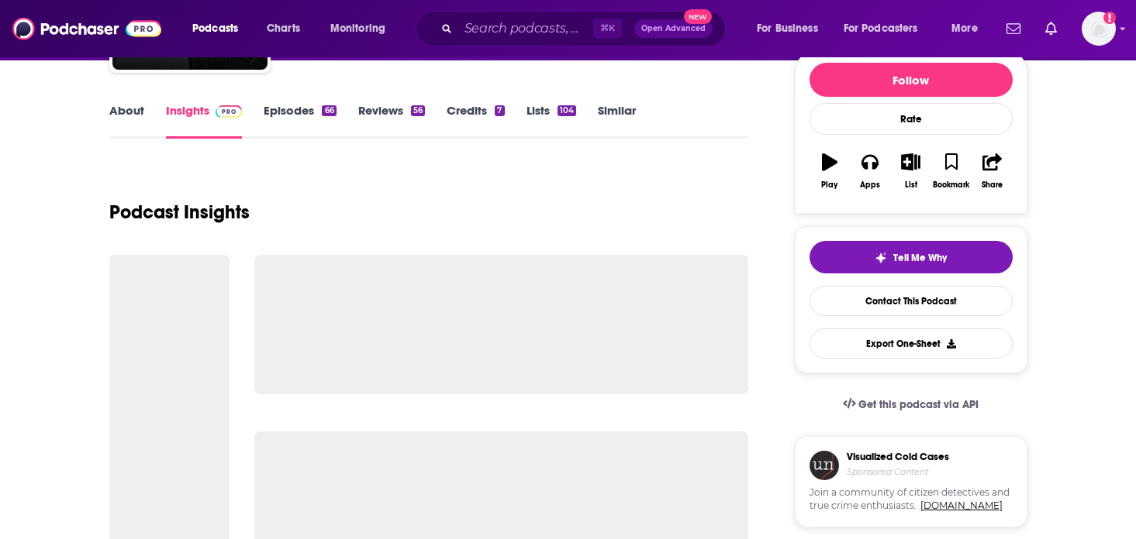
click at [127, 112] on link "About" at bounding box center [126, 121] width 35 height 36
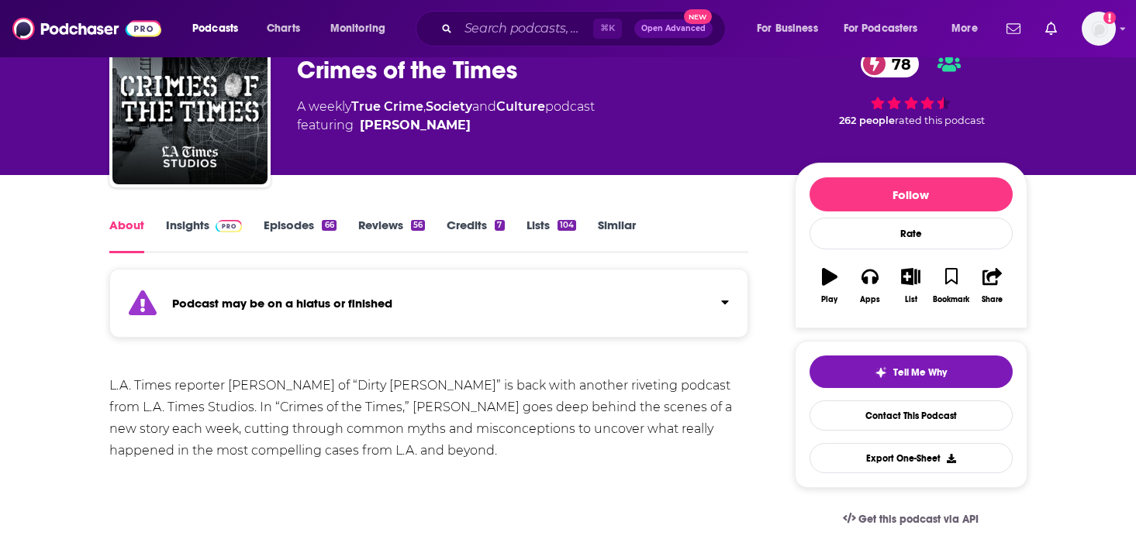
scroll to position [79, 0]
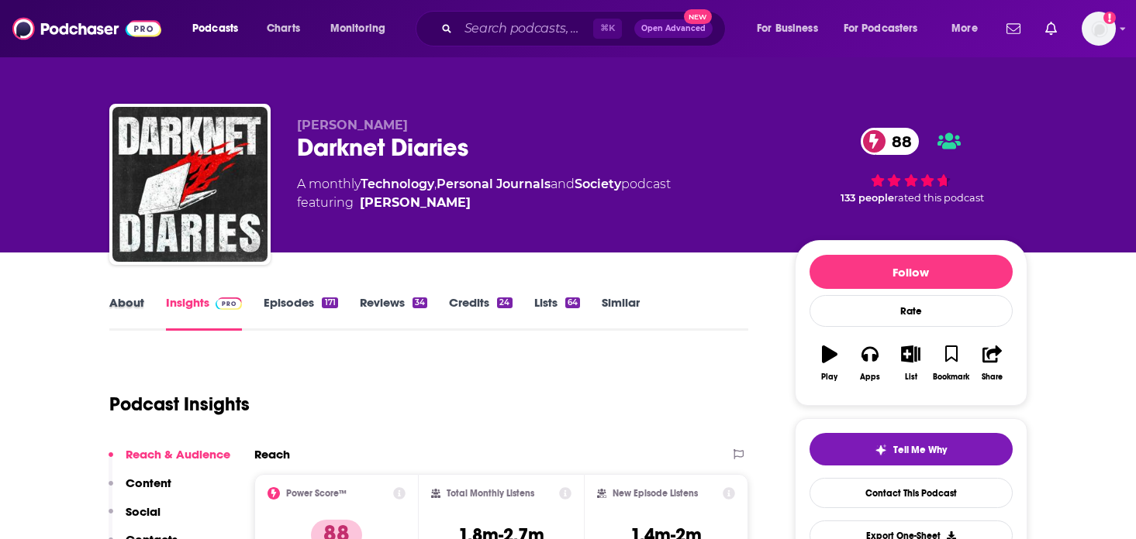
click at [146, 299] on div "About" at bounding box center [137, 313] width 57 height 36
click at [129, 299] on link "About" at bounding box center [126, 313] width 35 height 36
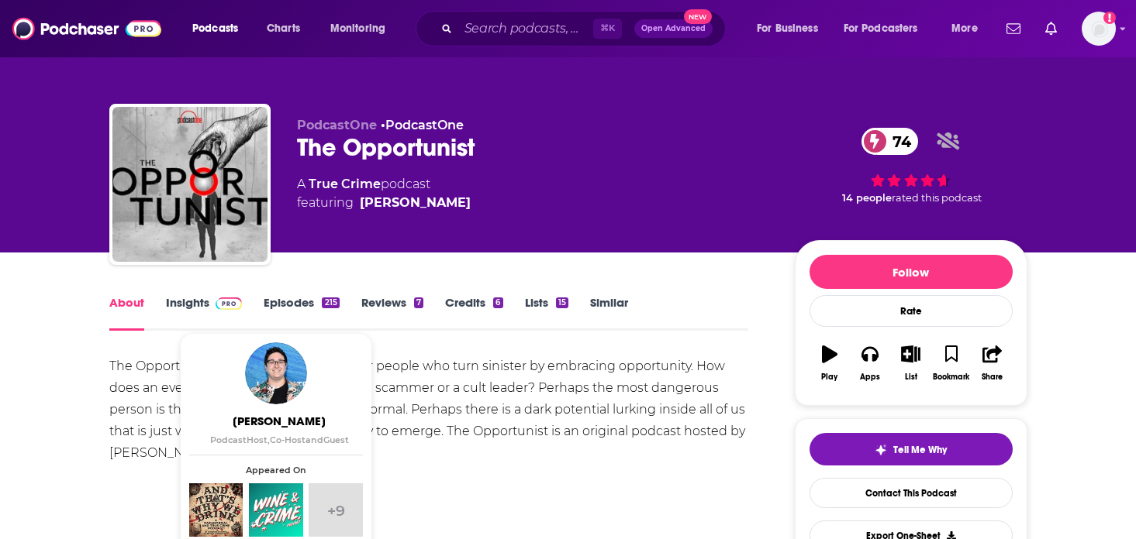
click at [188, 294] on div "About Insights Episodes 215 Reviews 7 Credits 6 Lists 15 Similar" at bounding box center [428, 312] width 639 height 38
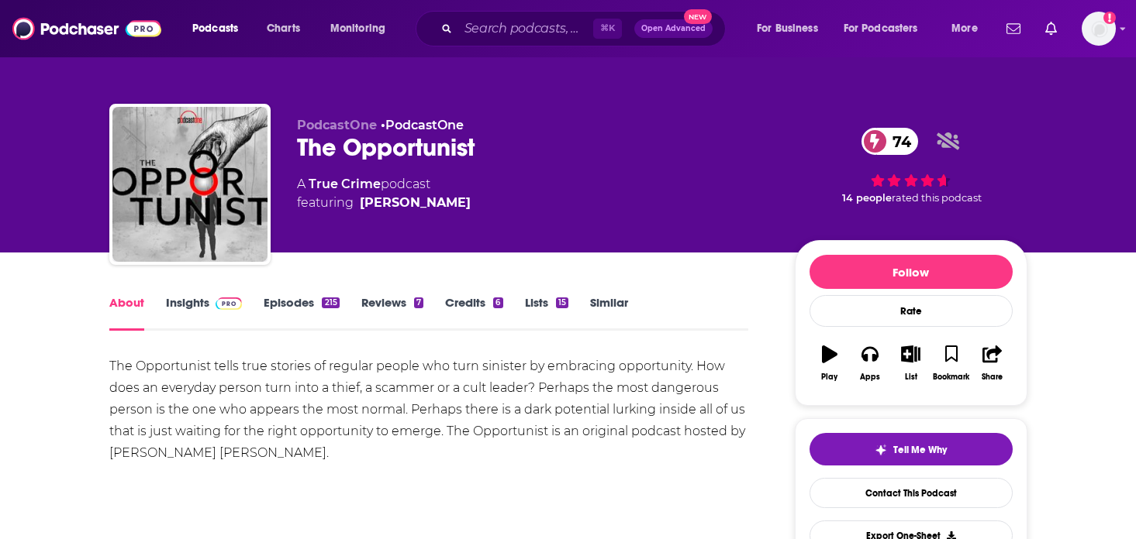
click at [188, 299] on link "Insights" at bounding box center [204, 313] width 77 height 36
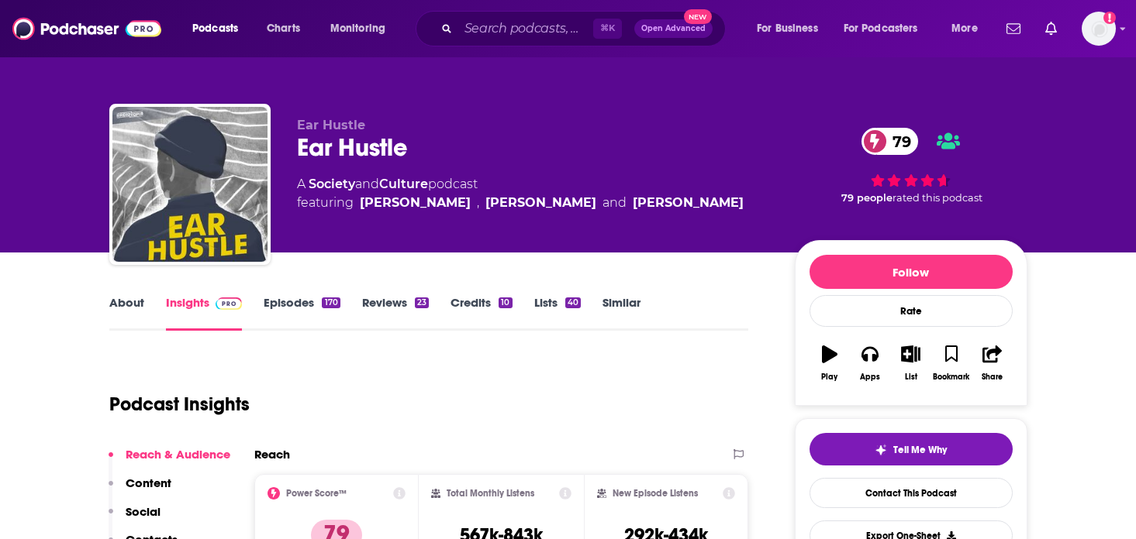
click at [140, 297] on link "About" at bounding box center [126, 313] width 35 height 36
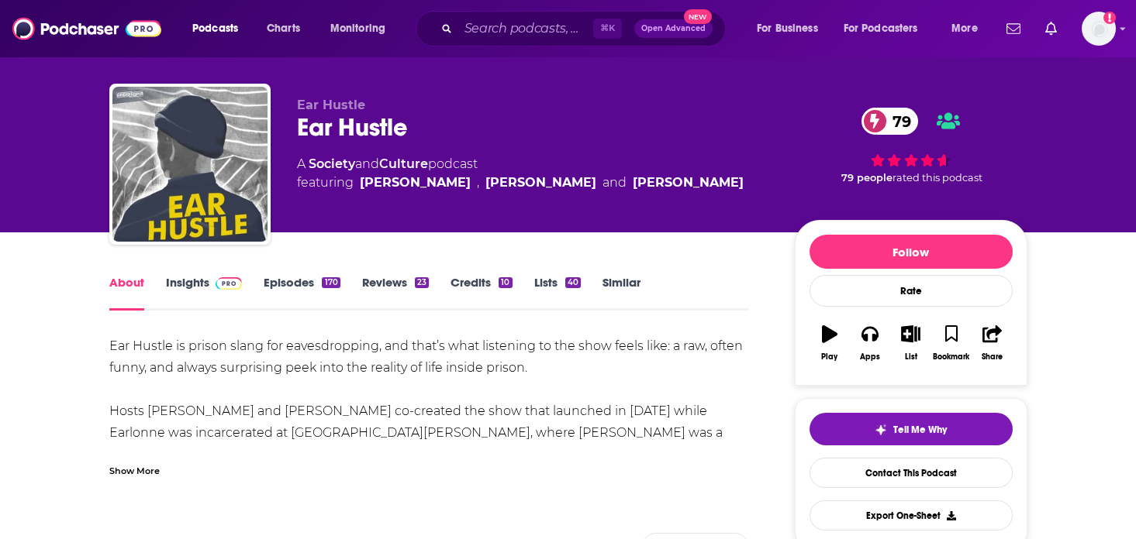
scroll to position [22, 0]
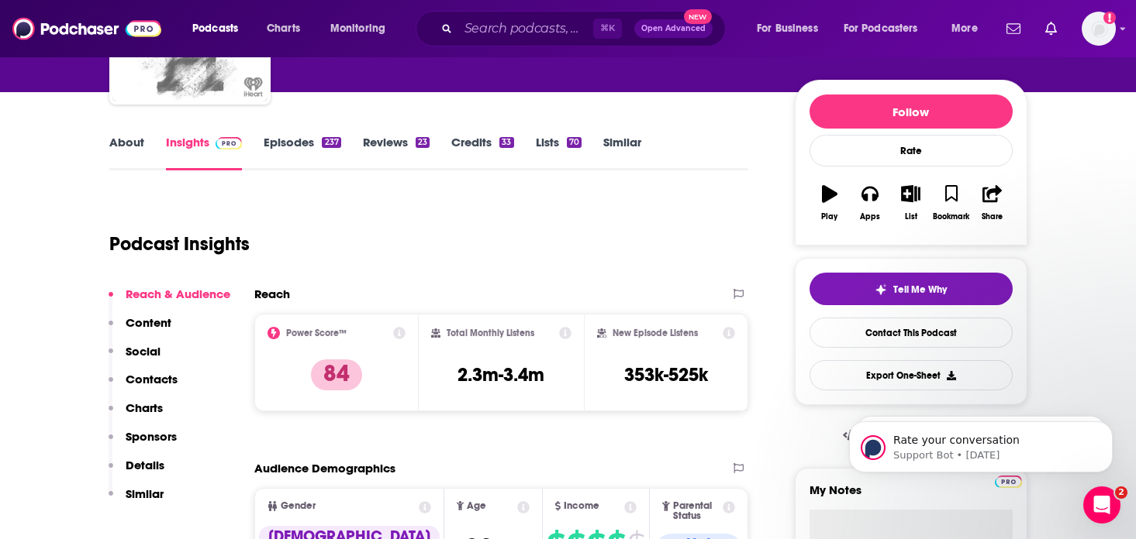
scroll to position [40, 0]
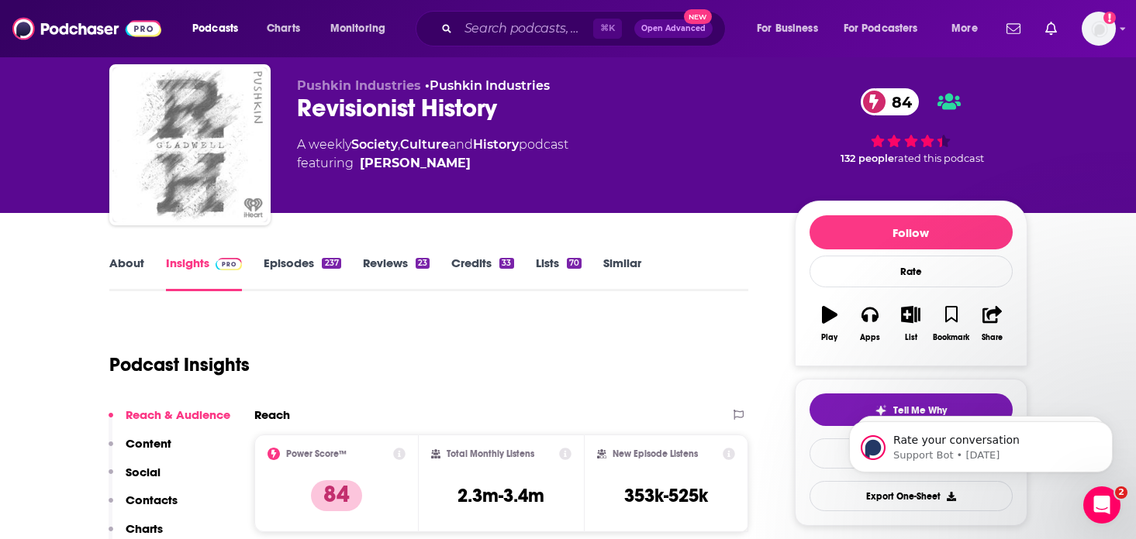
click at [136, 258] on link "About" at bounding box center [126, 274] width 35 height 36
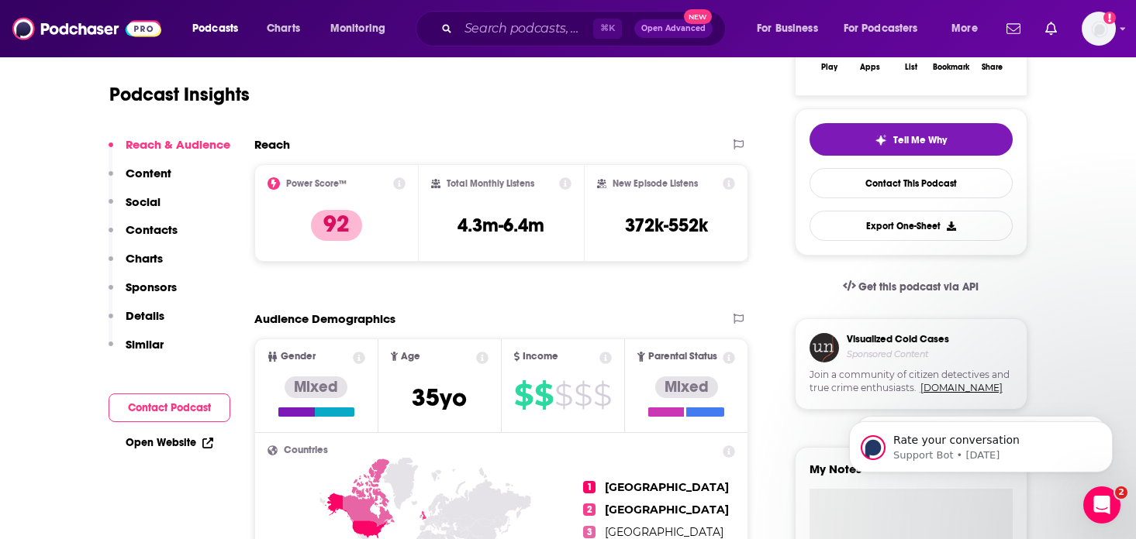
scroll to position [131, 0]
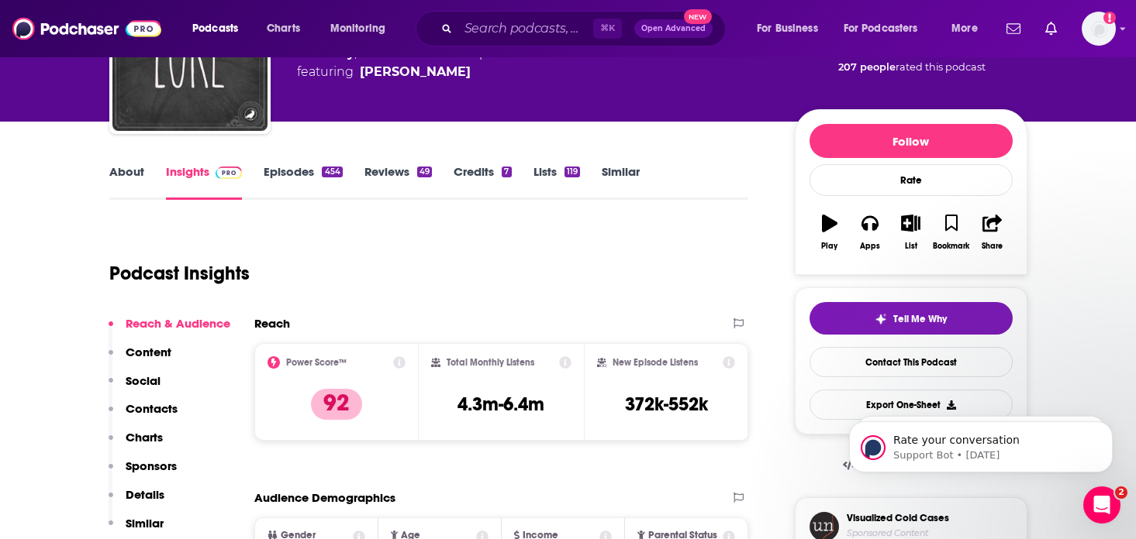
click at [177, 176] on link "Insights" at bounding box center [204, 182] width 77 height 36
click at [130, 168] on link "About" at bounding box center [126, 182] width 35 height 36
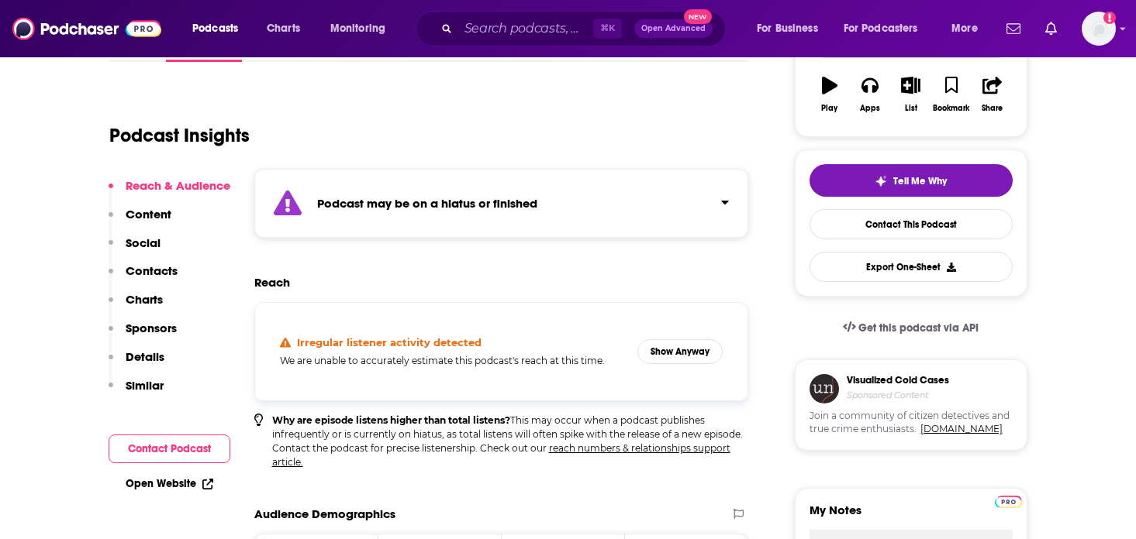
scroll to position [280, 0]
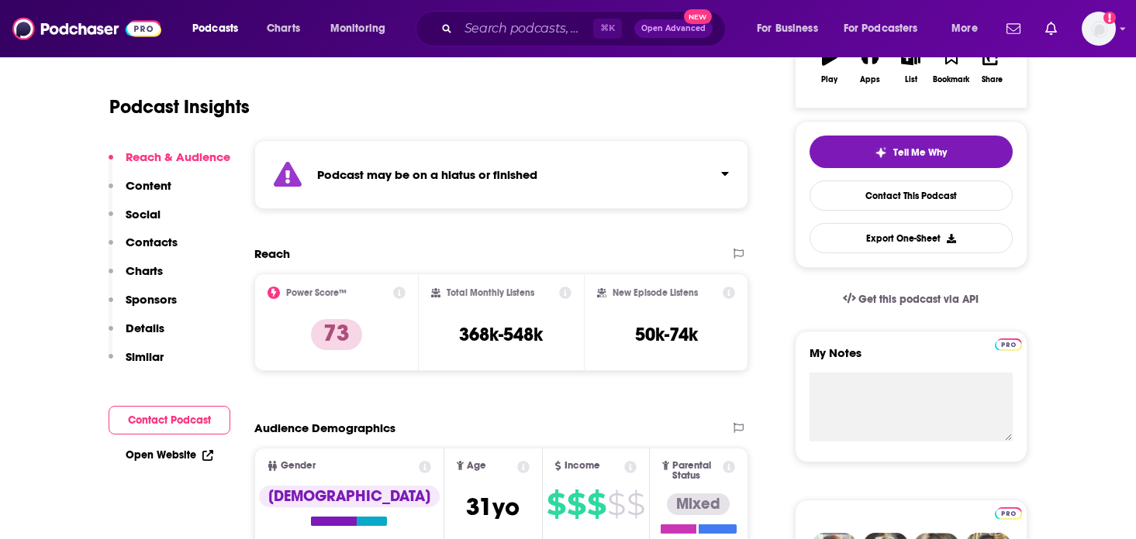
scroll to position [172, 0]
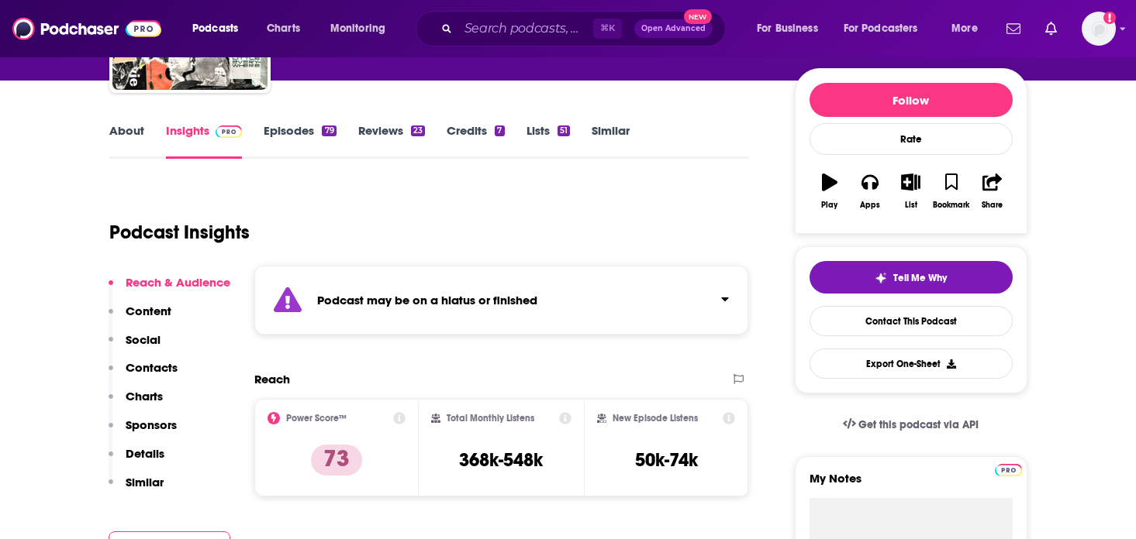
click at [290, 133] on link "Episodes 79" at bounding box center [300, 141] width 72 height 36
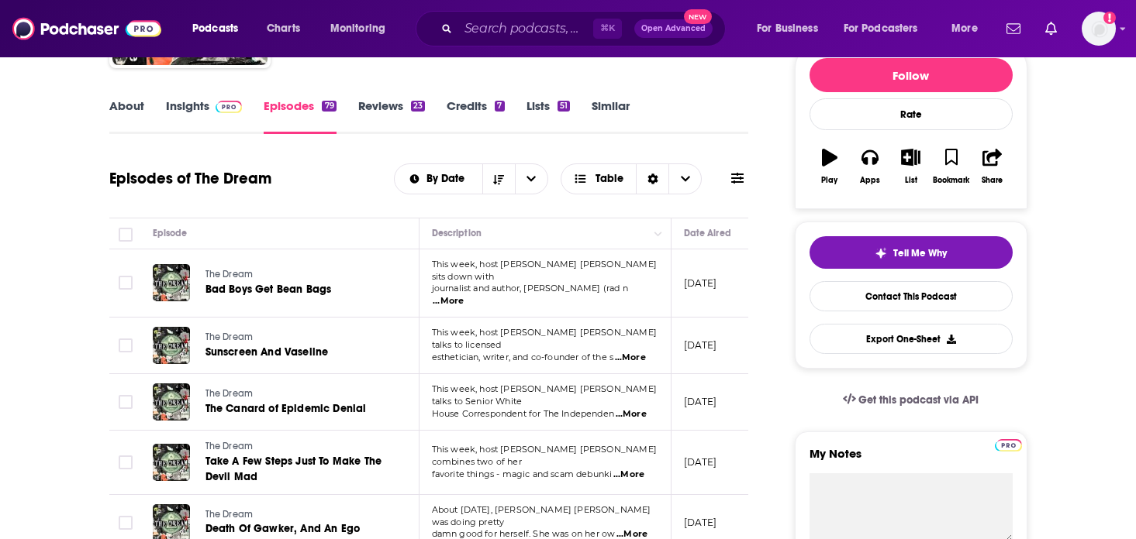
scroll to position [198, 0]
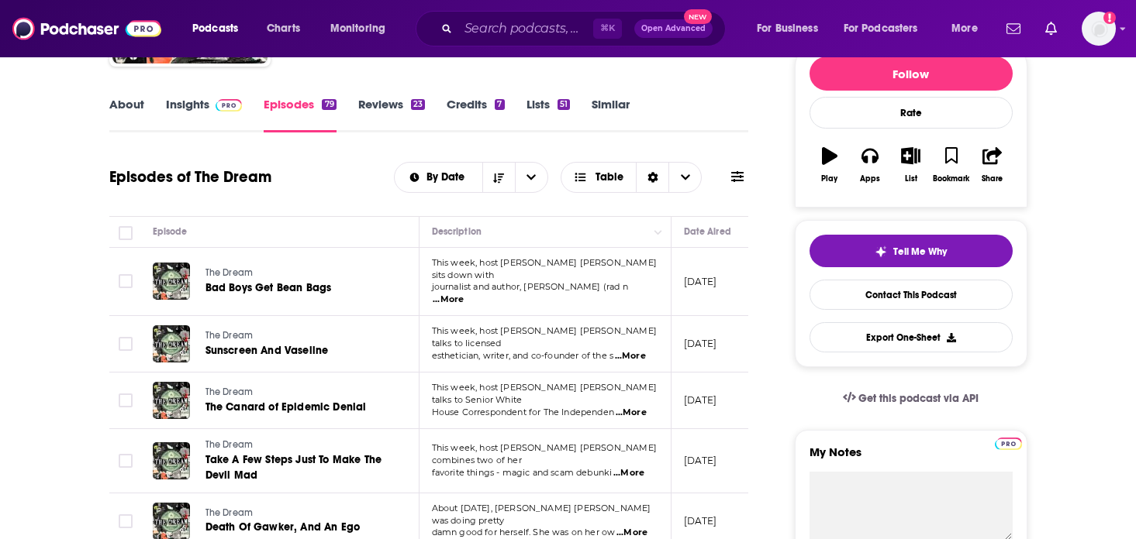
click at [140, 113] on link "About" at bounding box center [126, 115] width 35 height 36
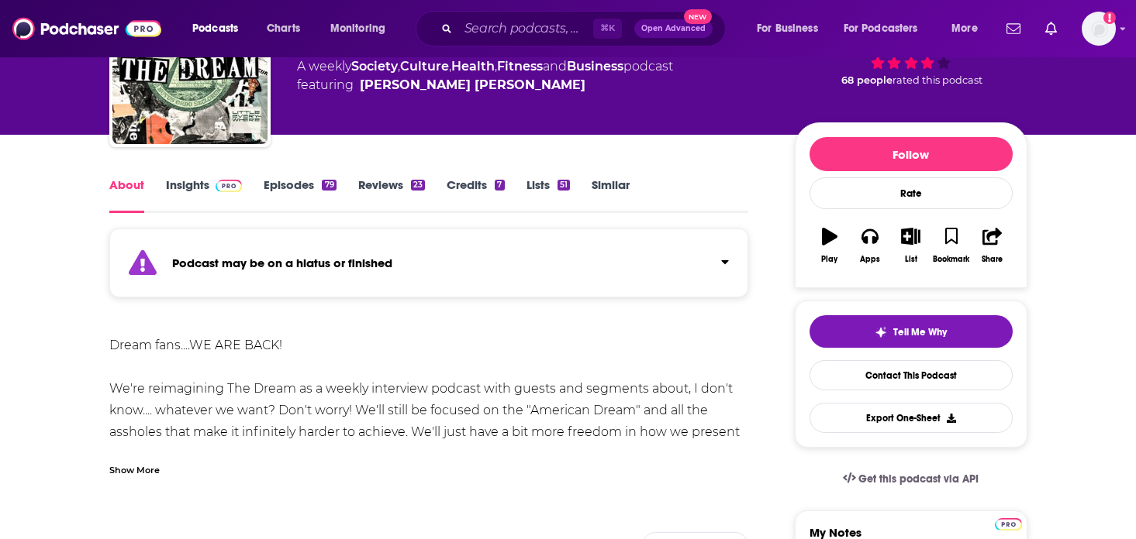
scroll to position [122, 0]
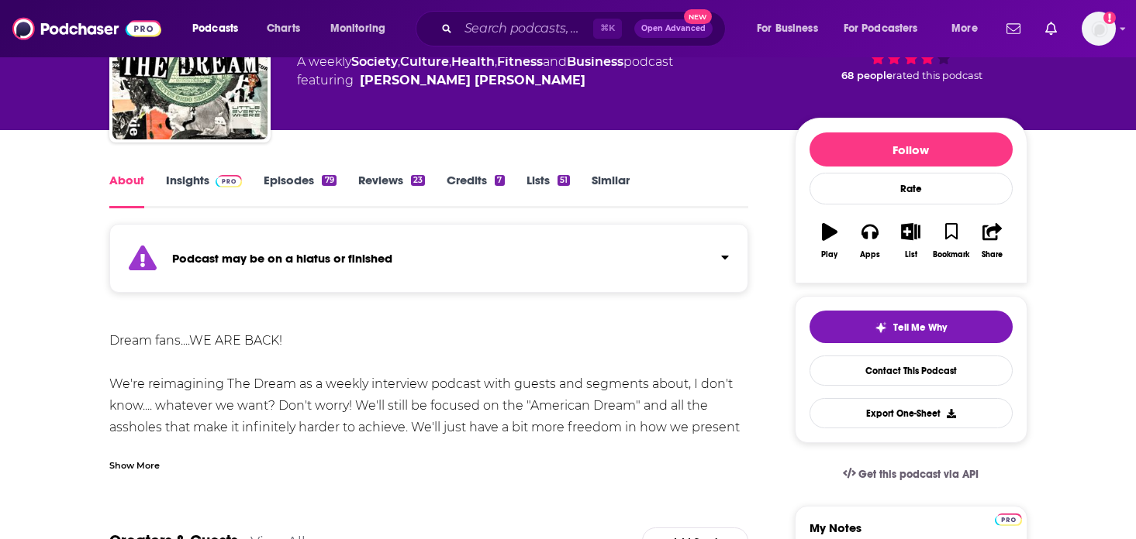
click at [148, 457] on div "Show More" at bounding box center [428, 459] width 639 height 26
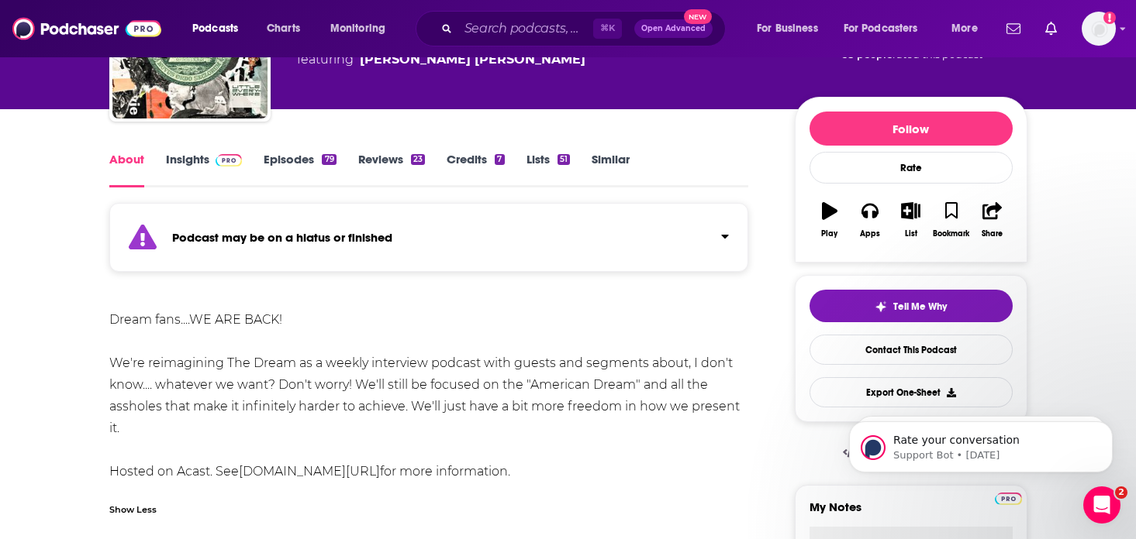
scroll to position [0, 0]
click at [305, 159] on link "Episodes 79" at bounding box center [300, 170] width 72 height 36
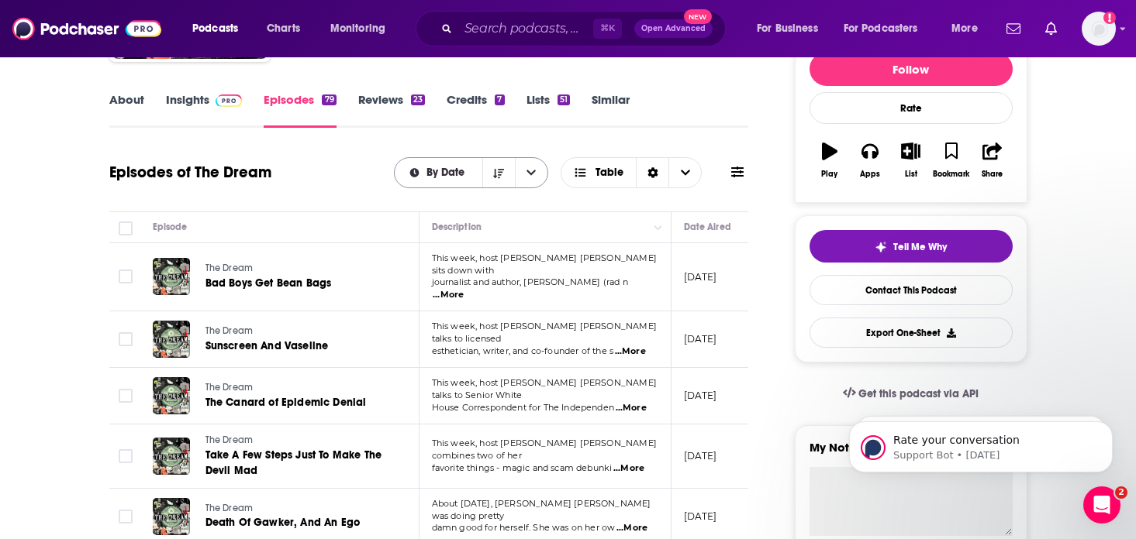
scroll to position [212, 0]
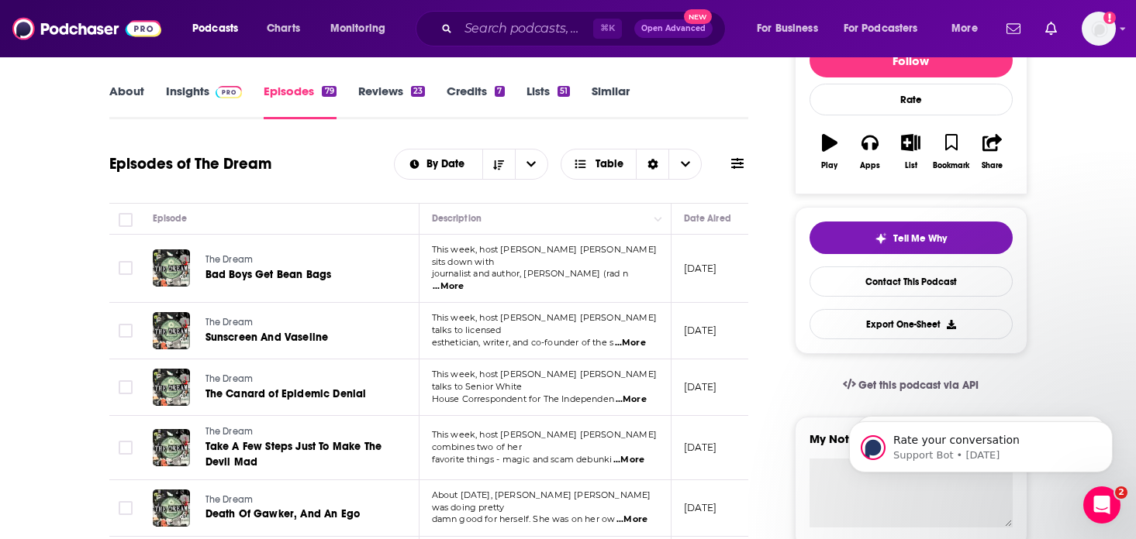
click at [464, 281] on span "...More" at bounding box center [448, 287] width 31 height 12
click at [565, 388] on td "This week, host Jane Marie talks to Senior White House Correspondent for The In…" at bounding box center [545, 388] width 252 height 57
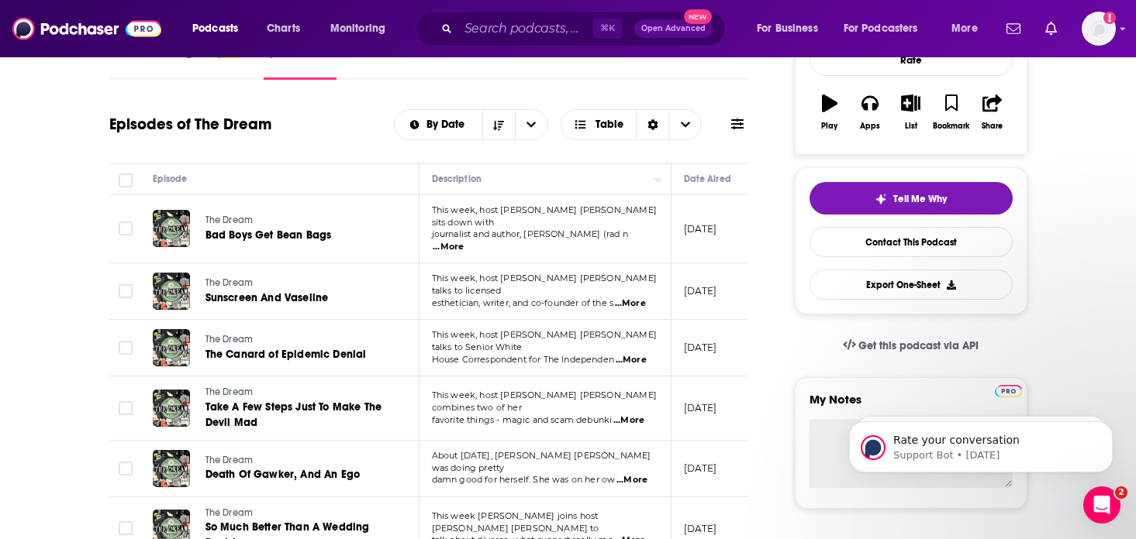
scroll to position [252, 0]
click at [640, 297] on span "...More" at bounding box center [630, 303] width 31 height 12
click at [638, 353] on span "...More" at bounding box center [630, 359] width 31 height 12
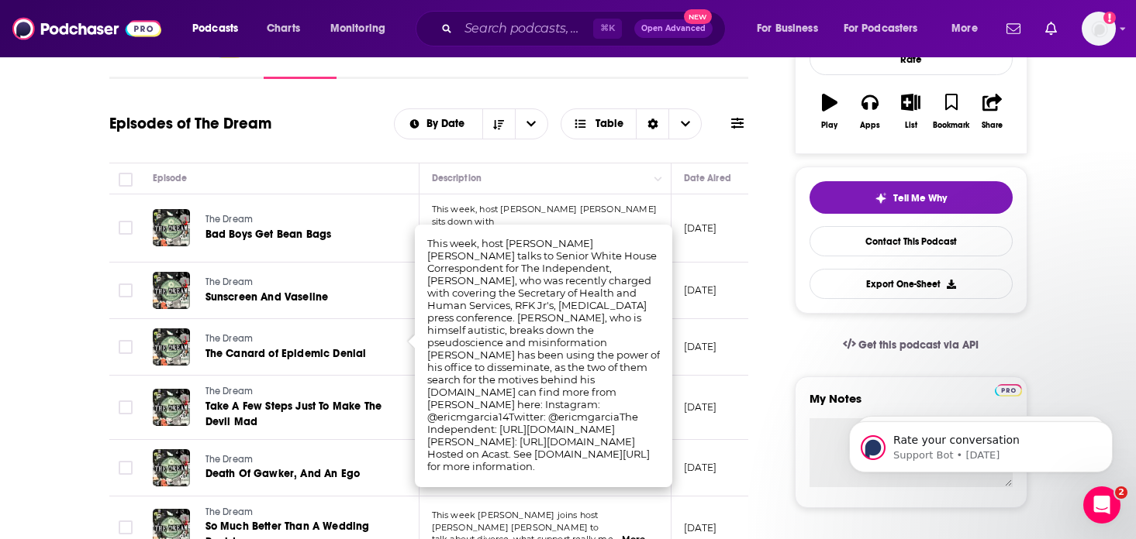
click at [687, 350] on td "May 16, 2025" at bounding box center [721, 347] width 101 height 57
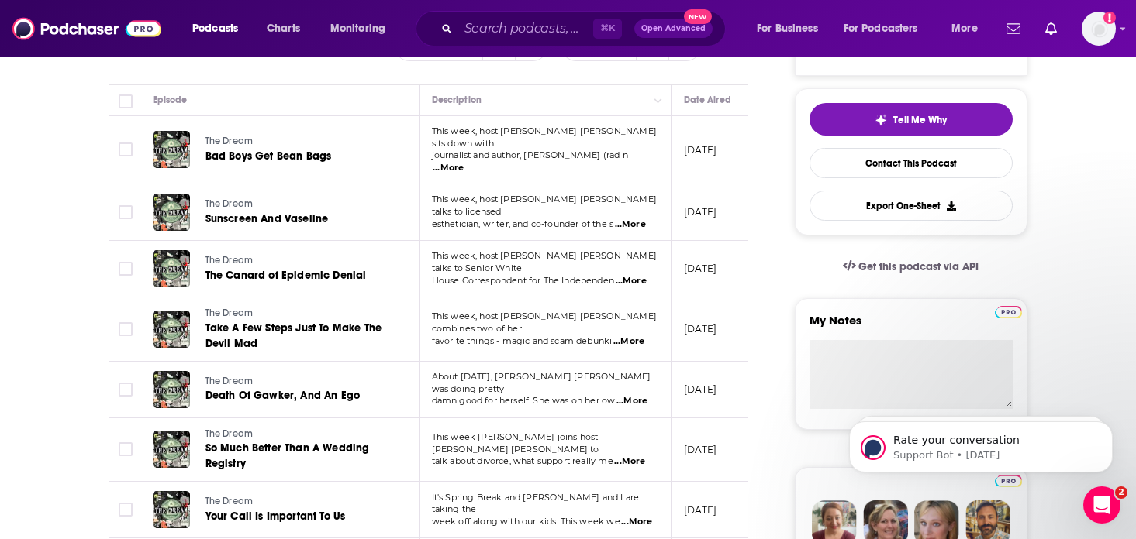
scroll to position [333, 0]
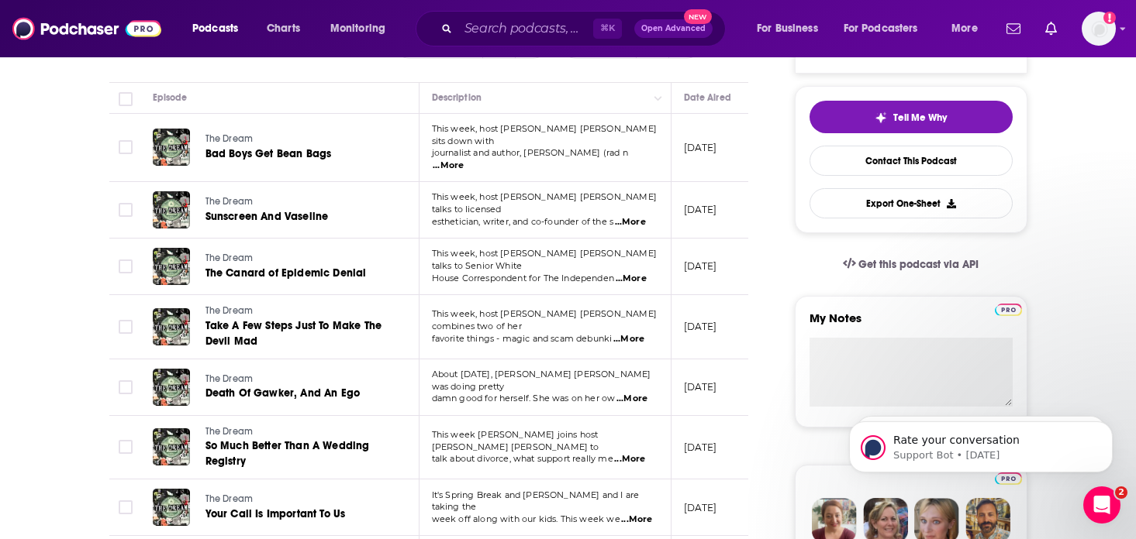
click at [639, 333] on span "...More" at bounding box center [628, 339] width 31 height 12
click at [609, 453] on span "talk about divorce, what support really me" at bounding box center [522, 458] width 181 height 11
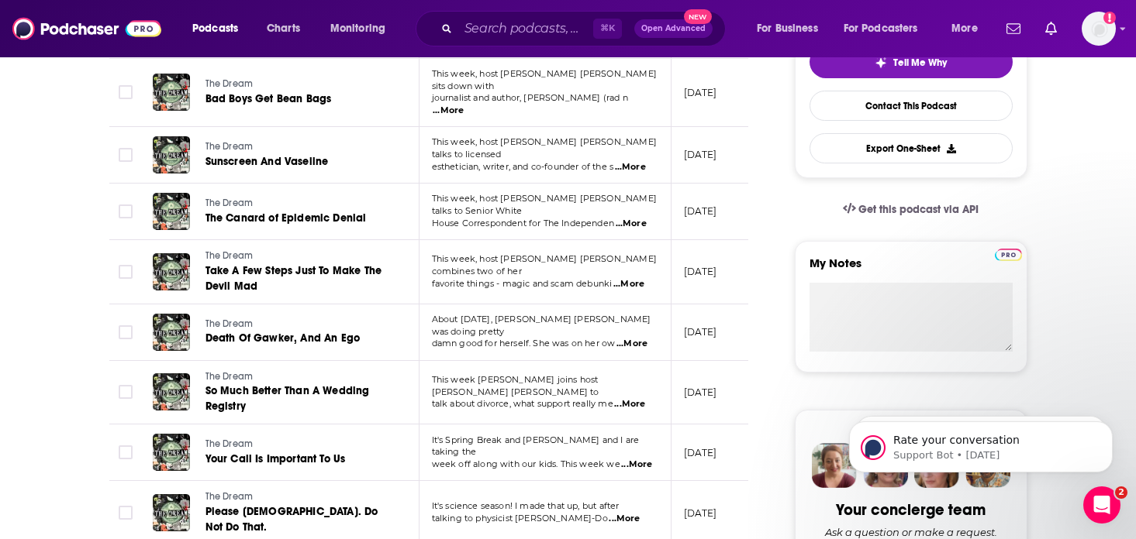
scroll to position [395, 0]
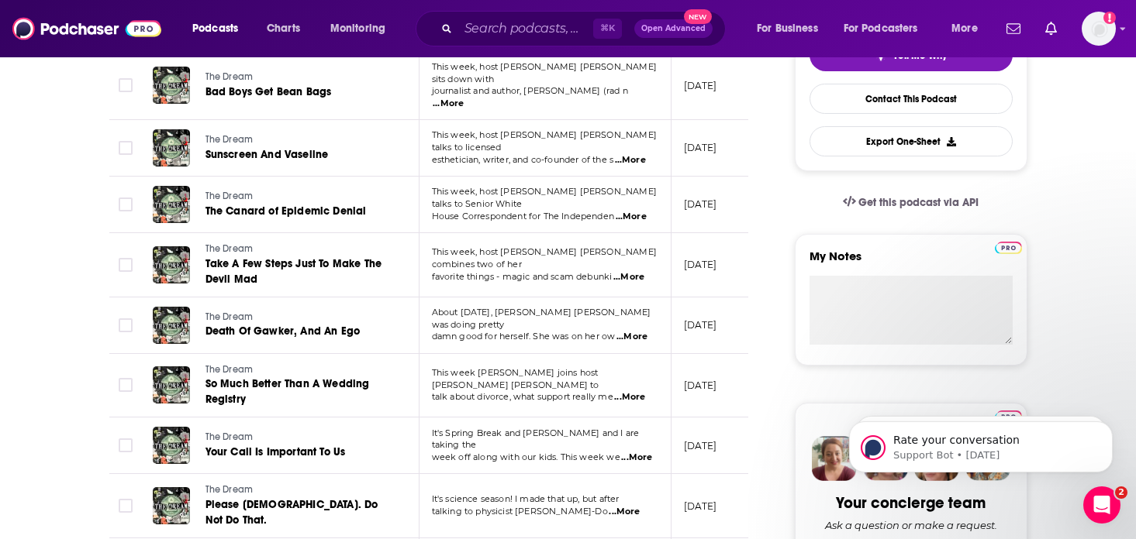
click at [637, 331] on span "...More" at bounding box center [631, 337] width 31 height 12
click at [677, 325] on td "May 2, 2025" at bounding box center [721, 326] width 101 height 57
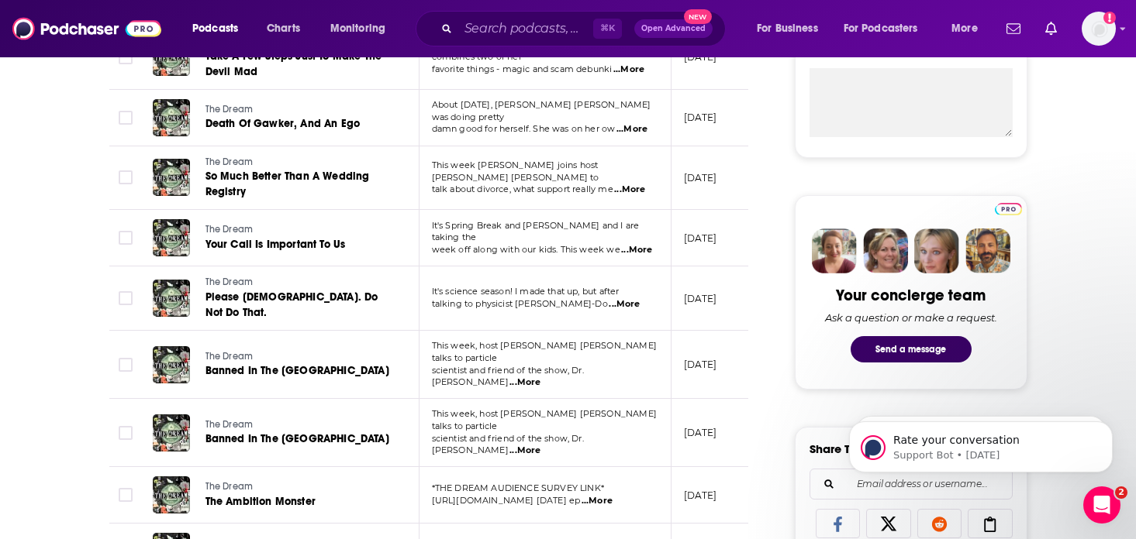
scroll to position [608, 0]
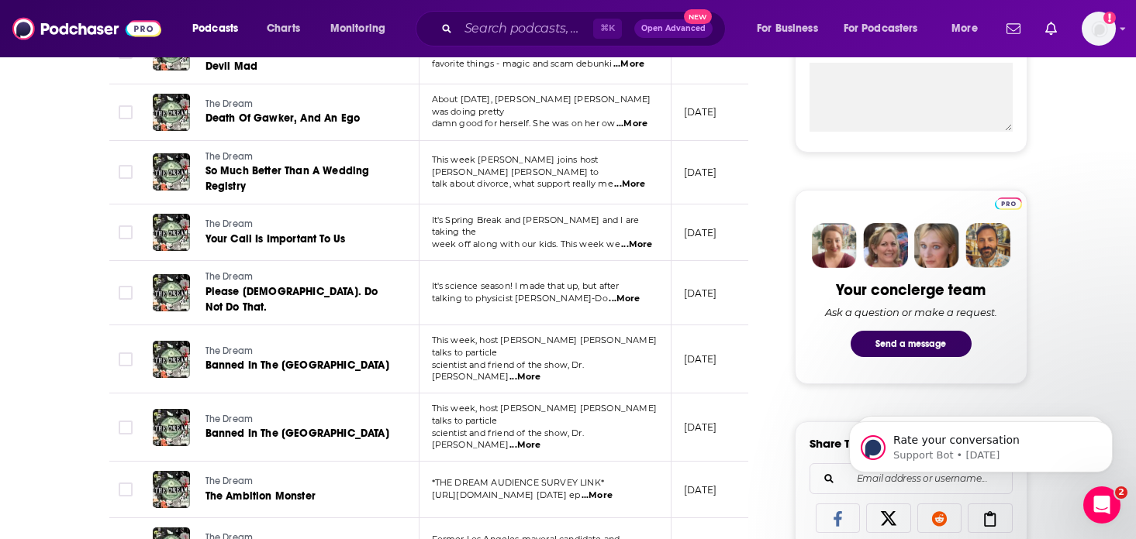
click at [540, 371] on span "...More" at bounding box center [524, 377] width 31 height 12
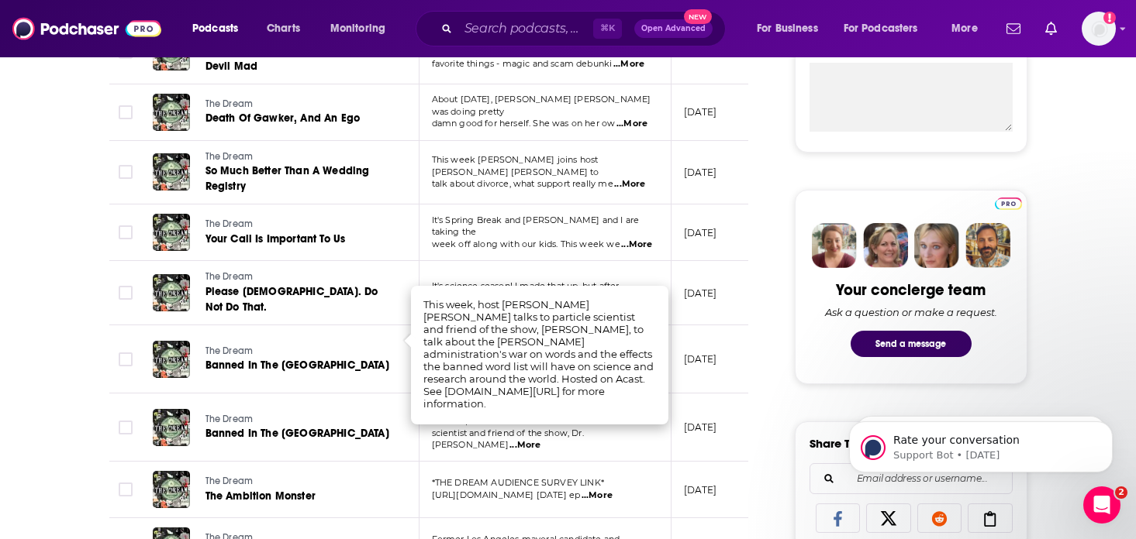
click at [625, 405] on td "This week, host Jane Marie talks to particle scientist and friend of the show, …" at bounding box center [545, 428] width 252 height 68
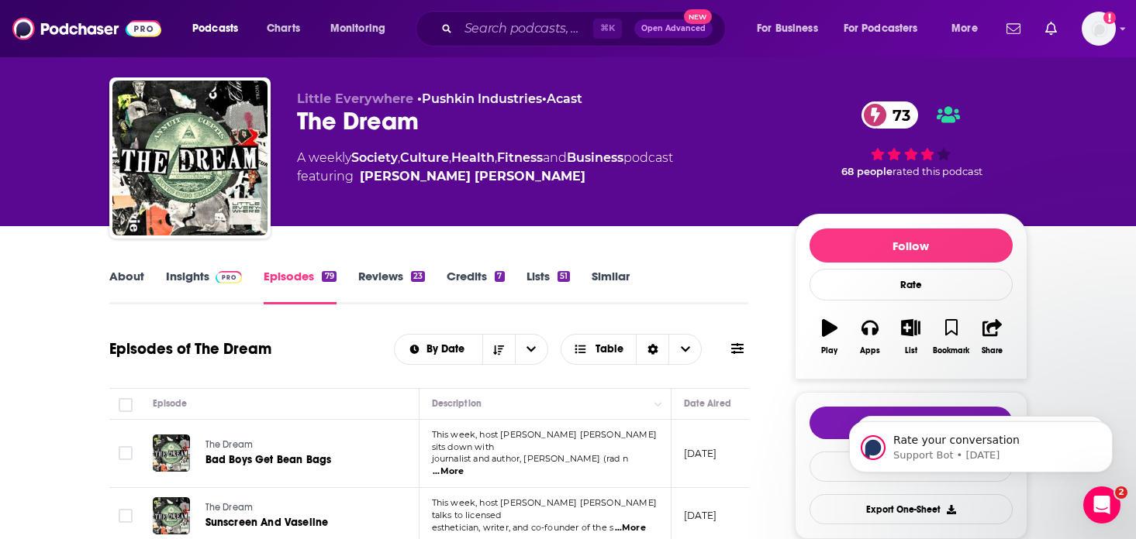
scroll to position [0, 0]
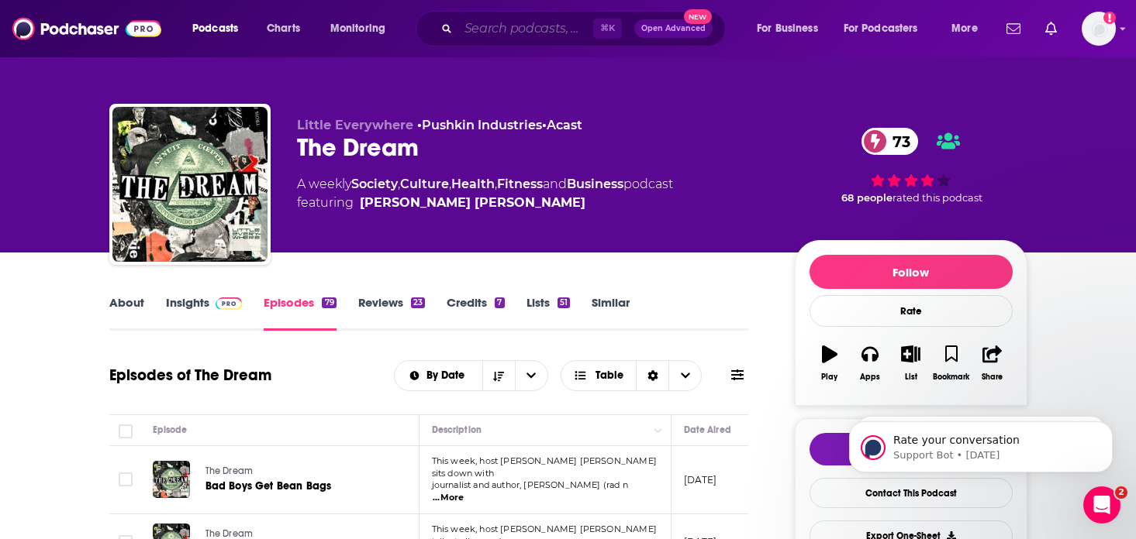
click at [551, 37] on input "Search podcasts, credits, & more..." at bounding box center [525, 28] width 135 height 25
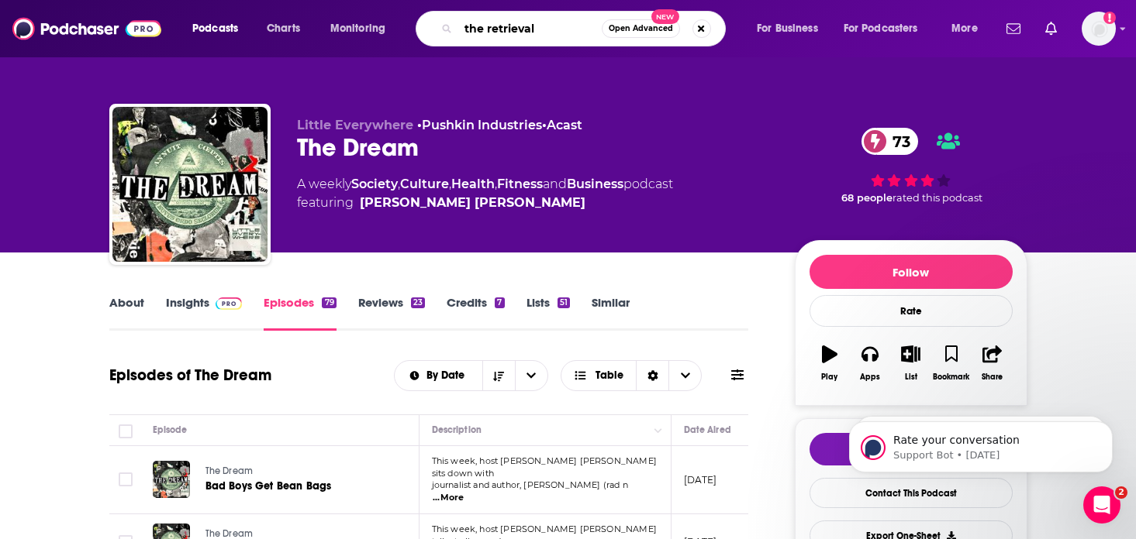
type input "the retrievals"
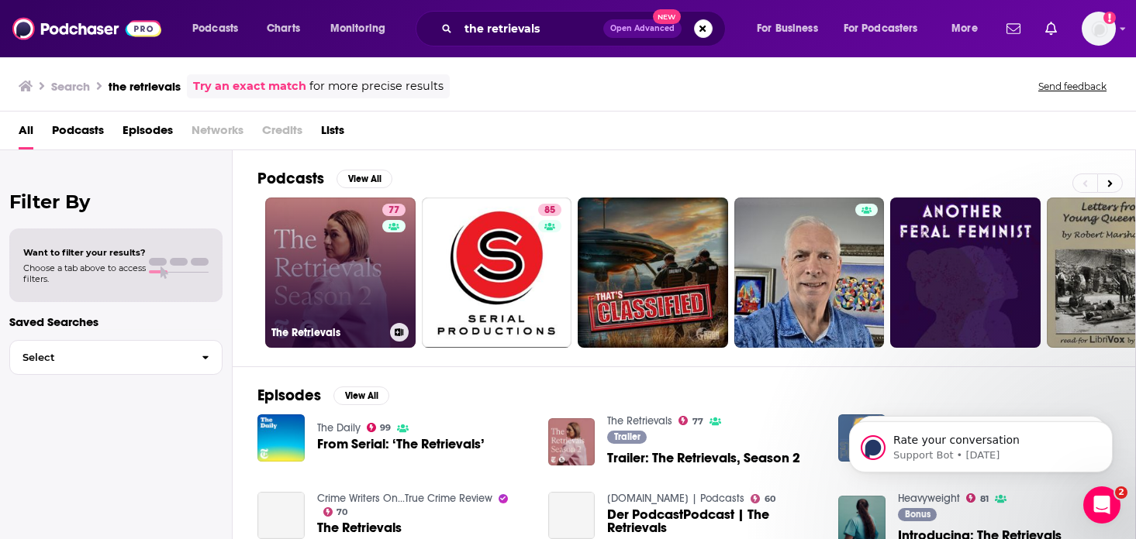
click at [357, 269] on link "77 The Retrievals" at bounding box center [340, 273] width 150 height 150
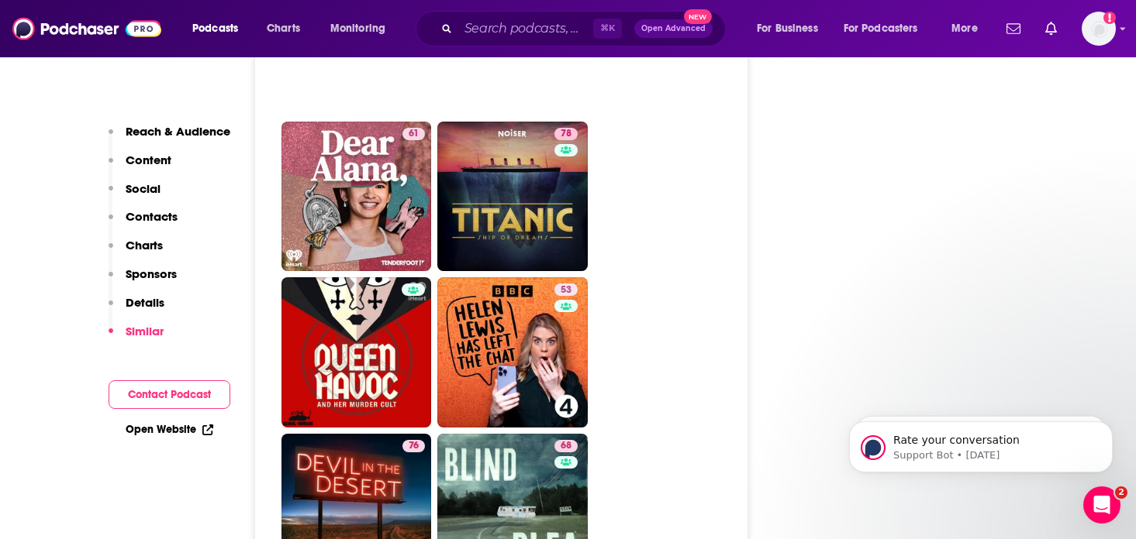
scroll to position [4741, 0]
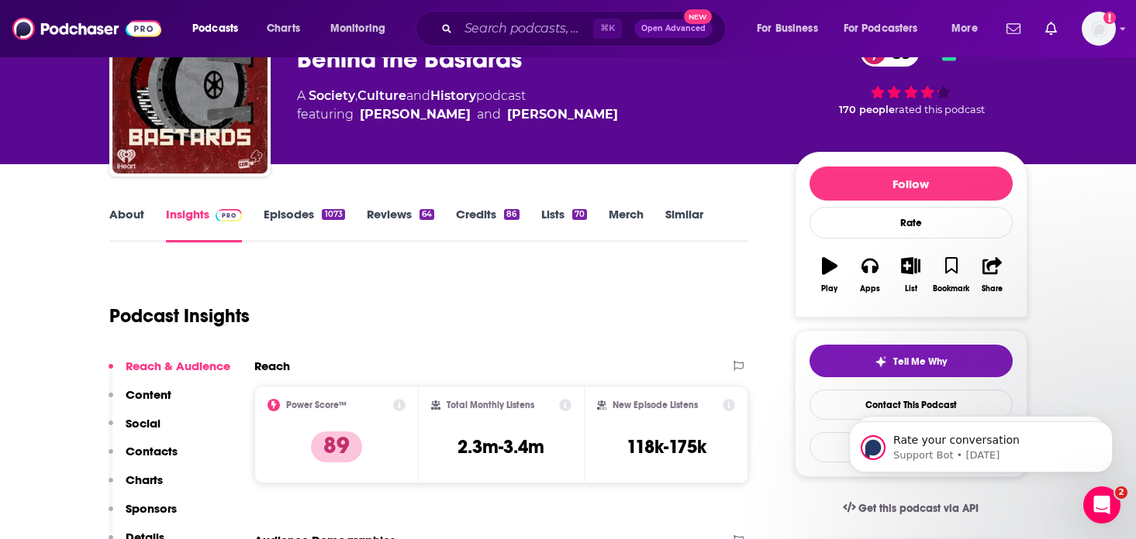
scroll to position [89, 0]
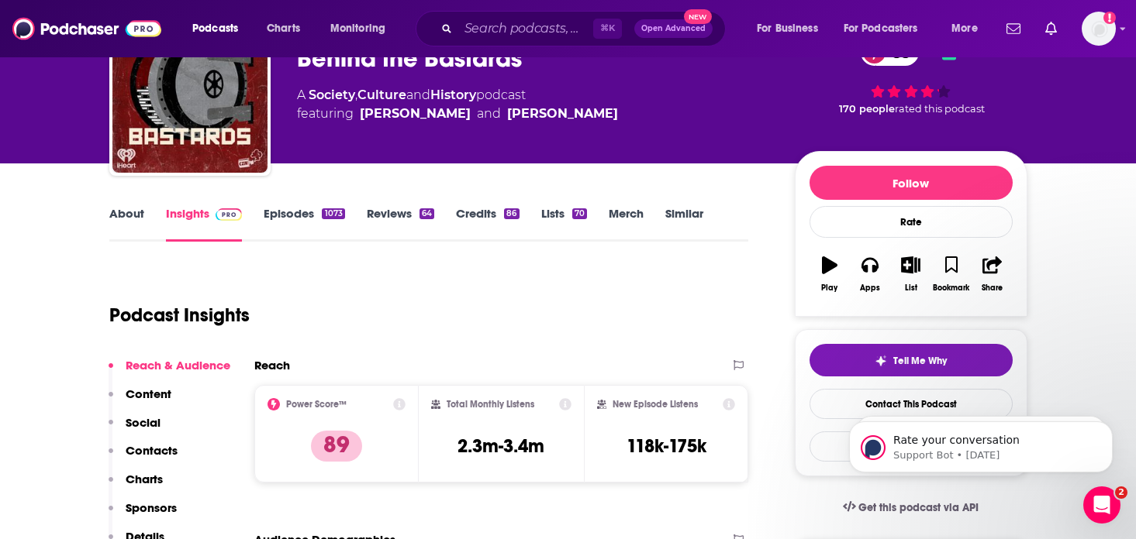
click at [129, 207] on link "About" at bounding box center [126, 224] width 35 height 36
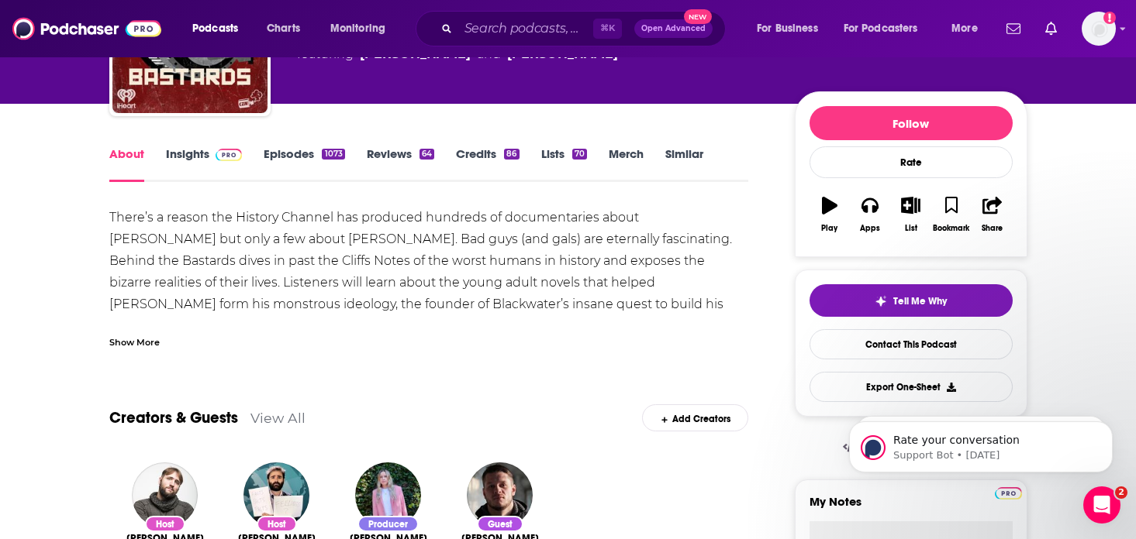
scroll to position [150, 0]
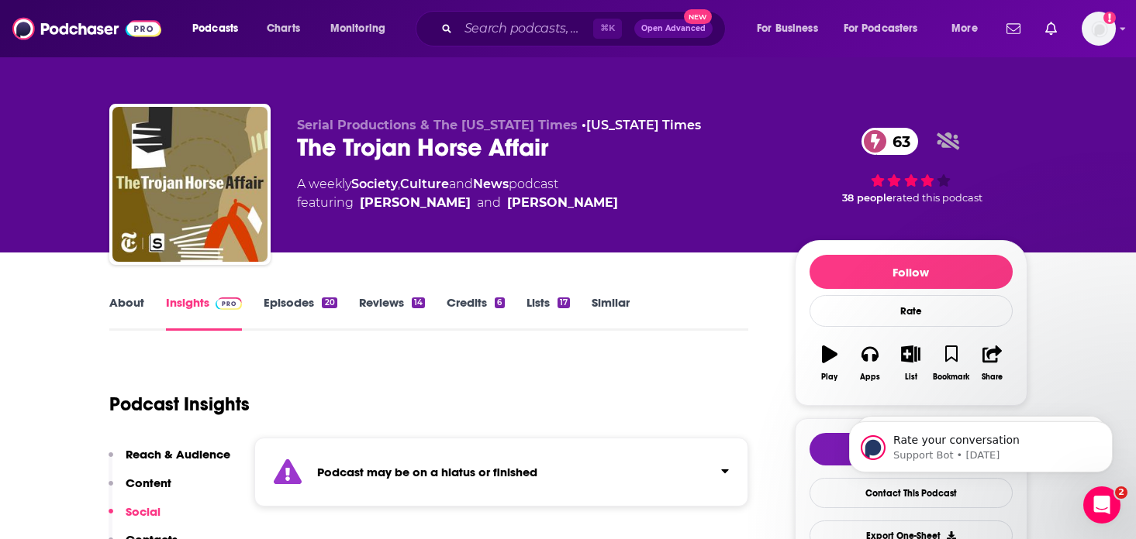
click at [127, 298] on link "About" at bounding box center [126, 313] width 35 height 36
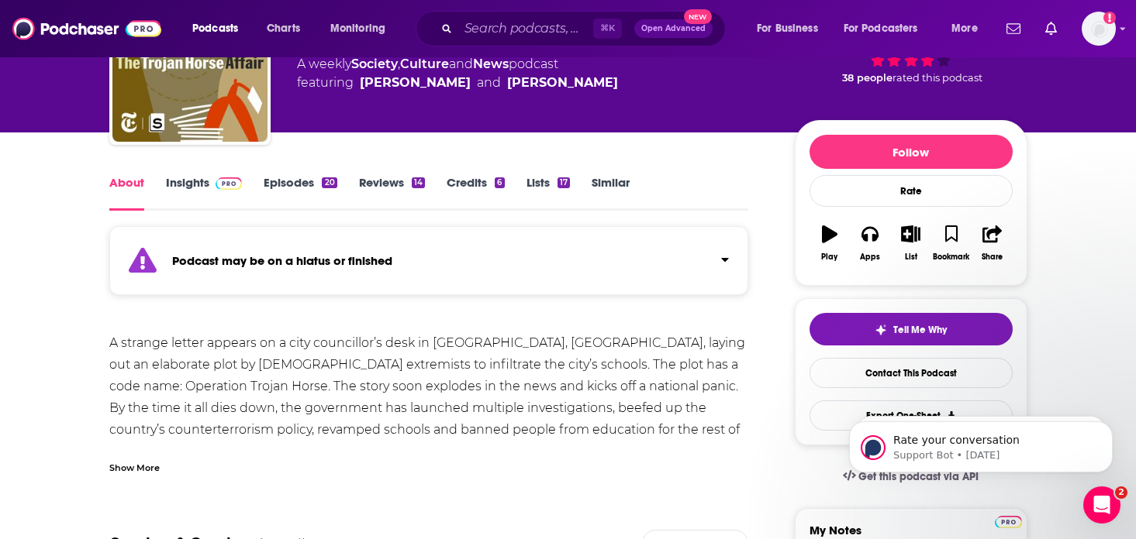
scroll to position [151, 0]
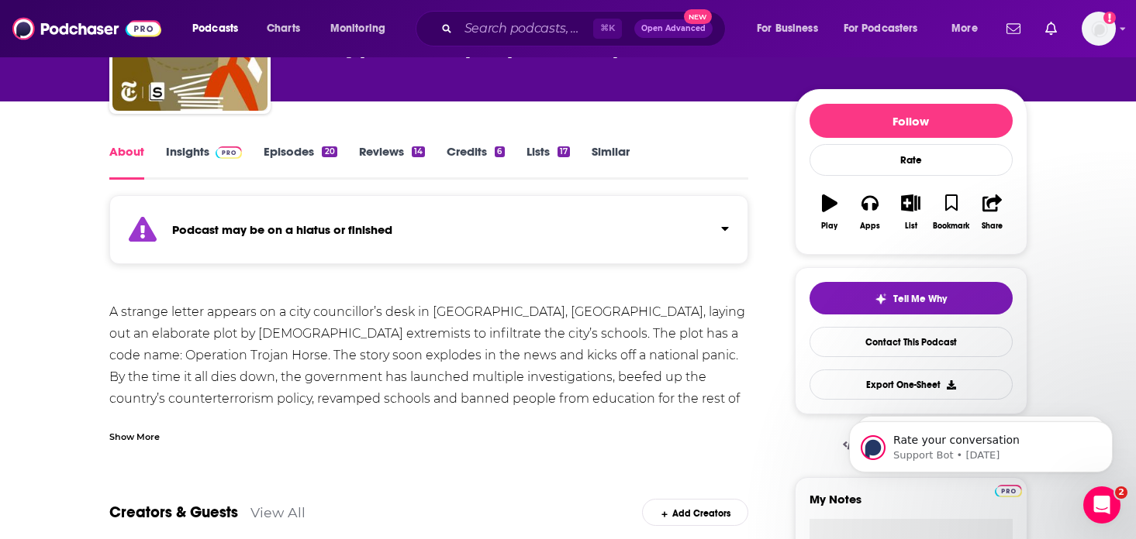
click at [208, 424] on div "Show More" at bounding box center [428, 431] width 639 height 26
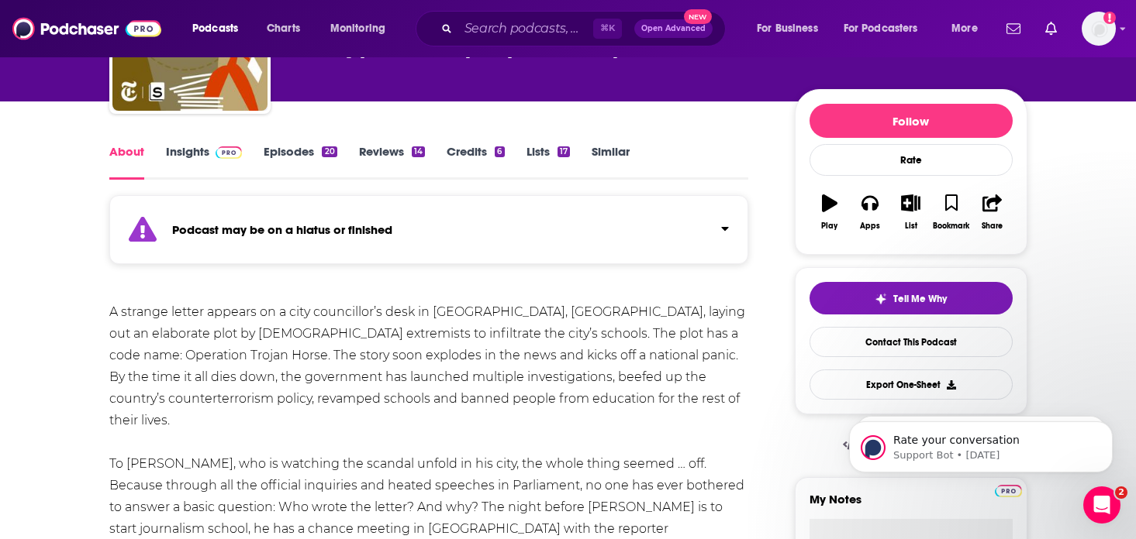
scroll to position [92, 0]
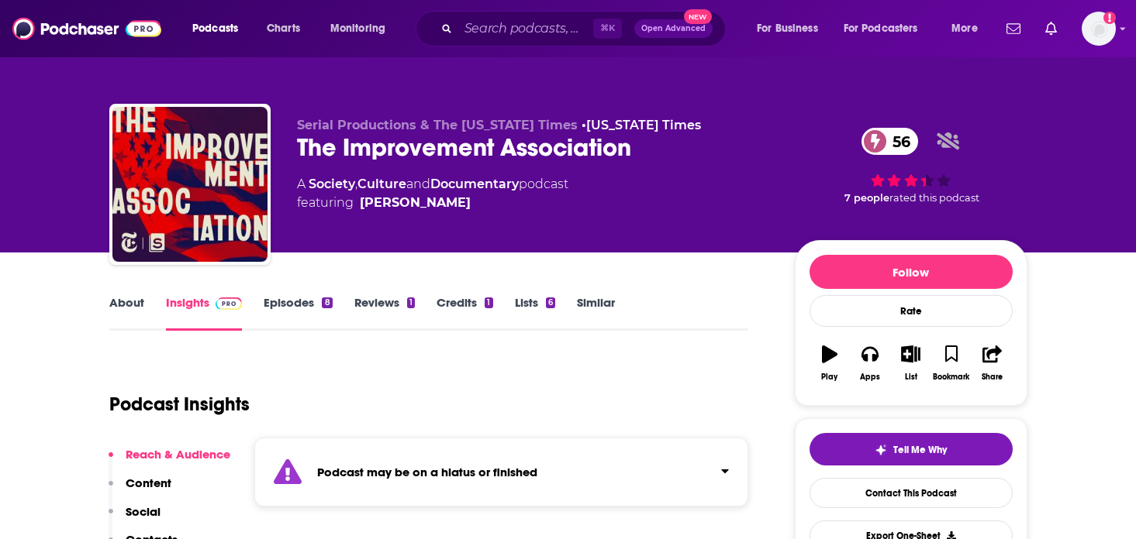
click at [129, 315] on link "About" at bounding box center [126, 313] width 35 height 36
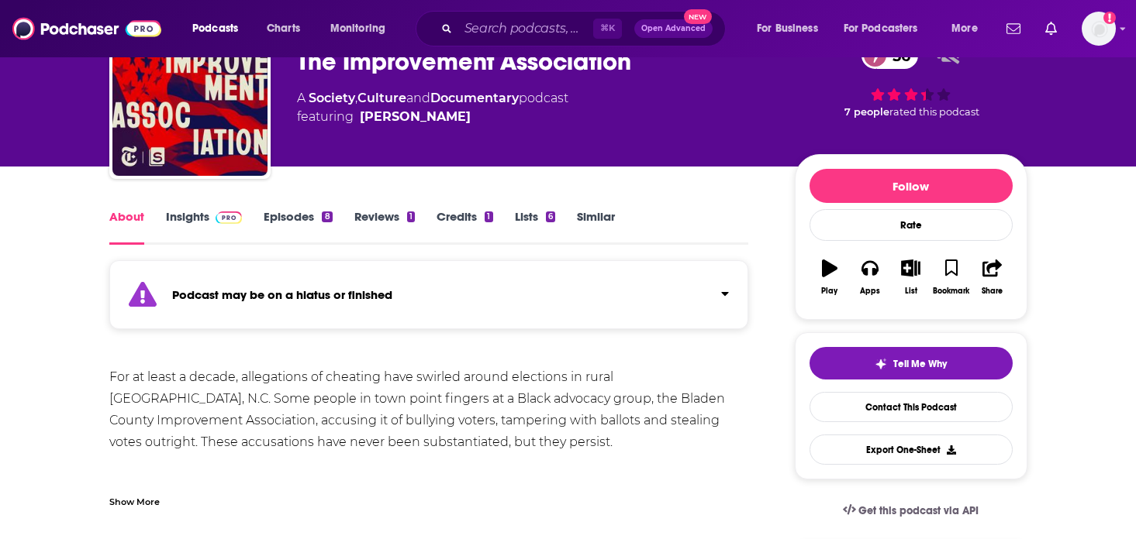
scroll to position [90, 0]
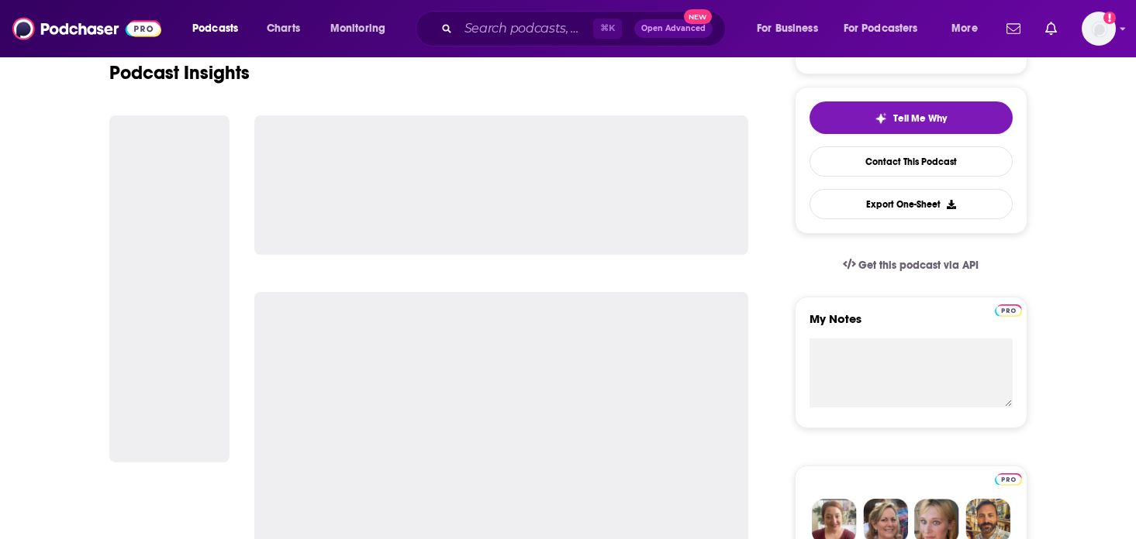
scroll to position [1045, 0]
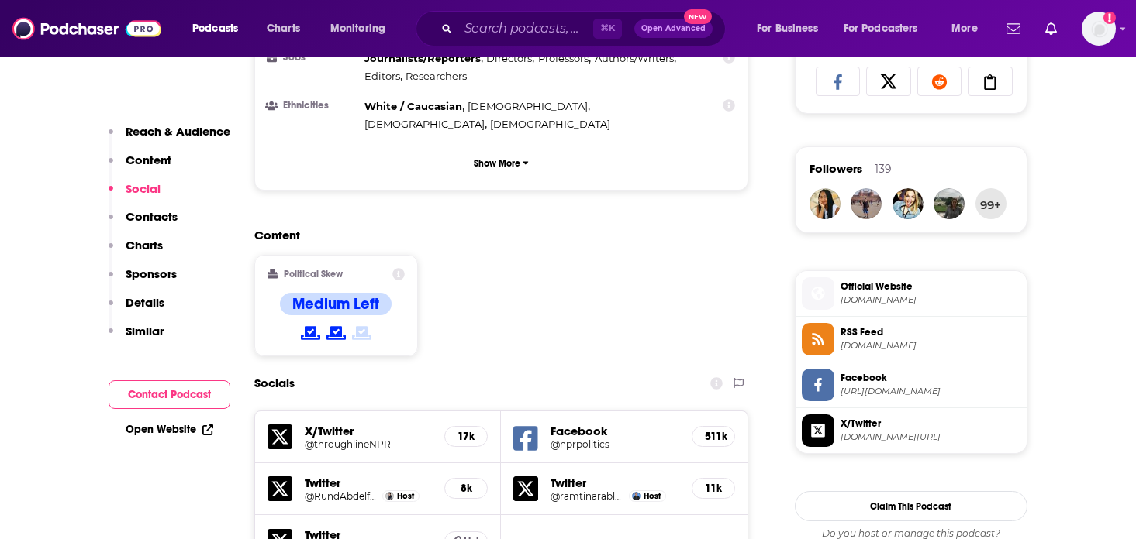
click at [150, 333] on p "Similar" at bounding box center [145, 331] width 38 height 15
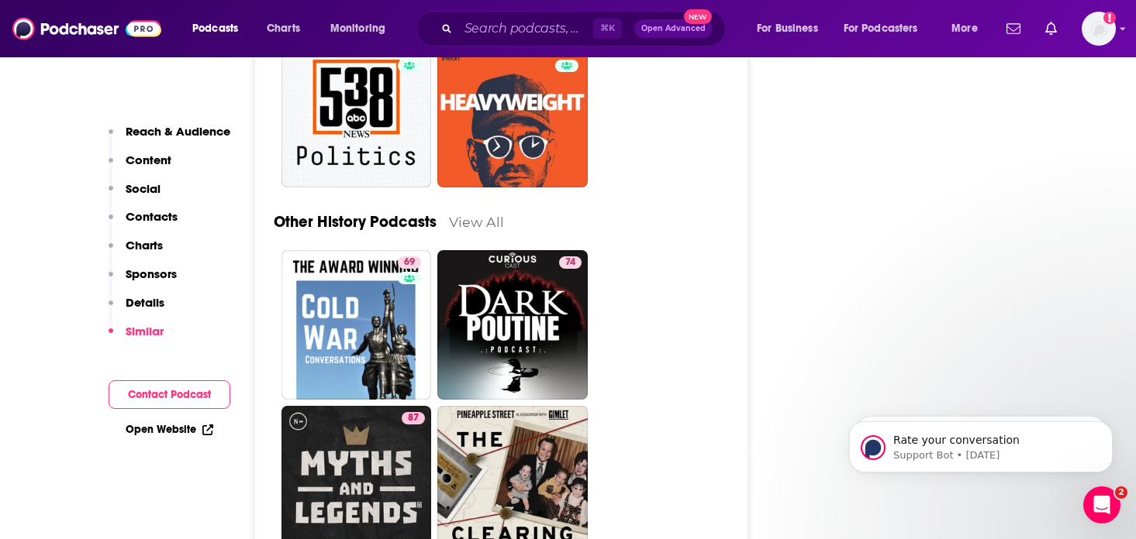
scroll to position [5462, 0]
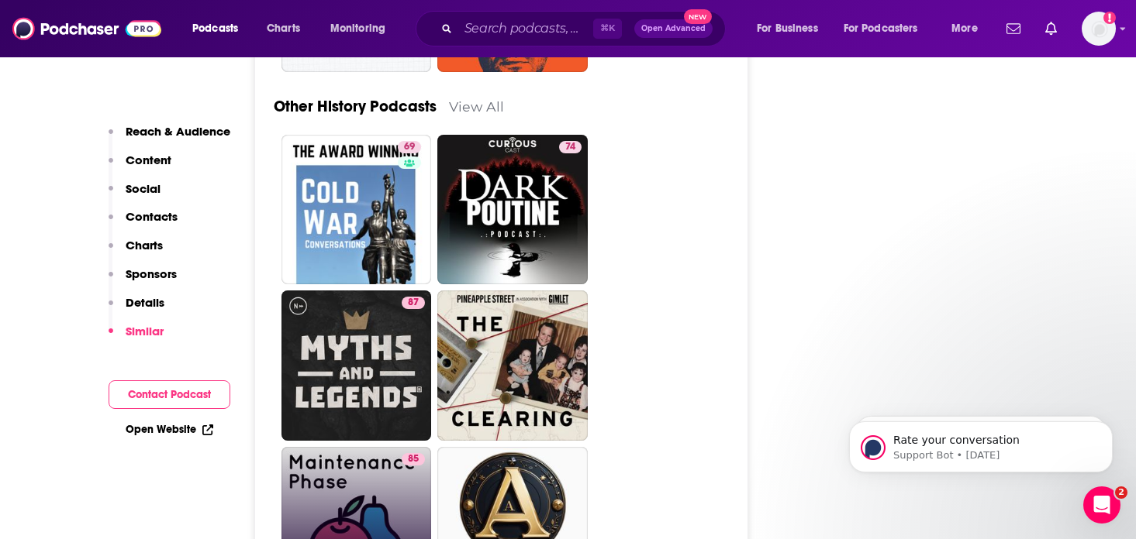
click at [350, 447] on link "85 Maintenance Phase" at bounding box center [356, 522] width 150 height 150
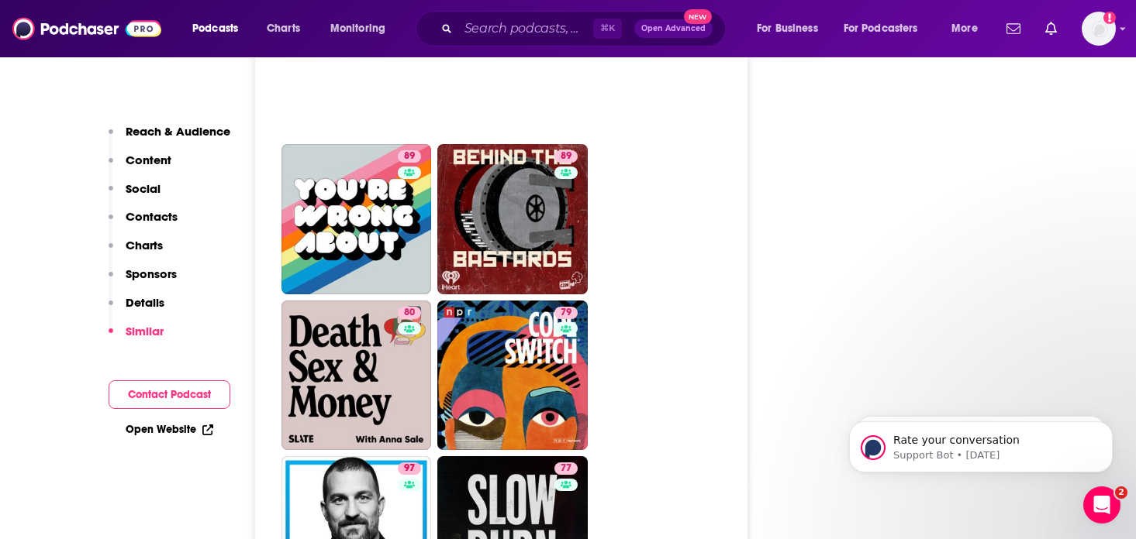
scroll to position [3428, 0]
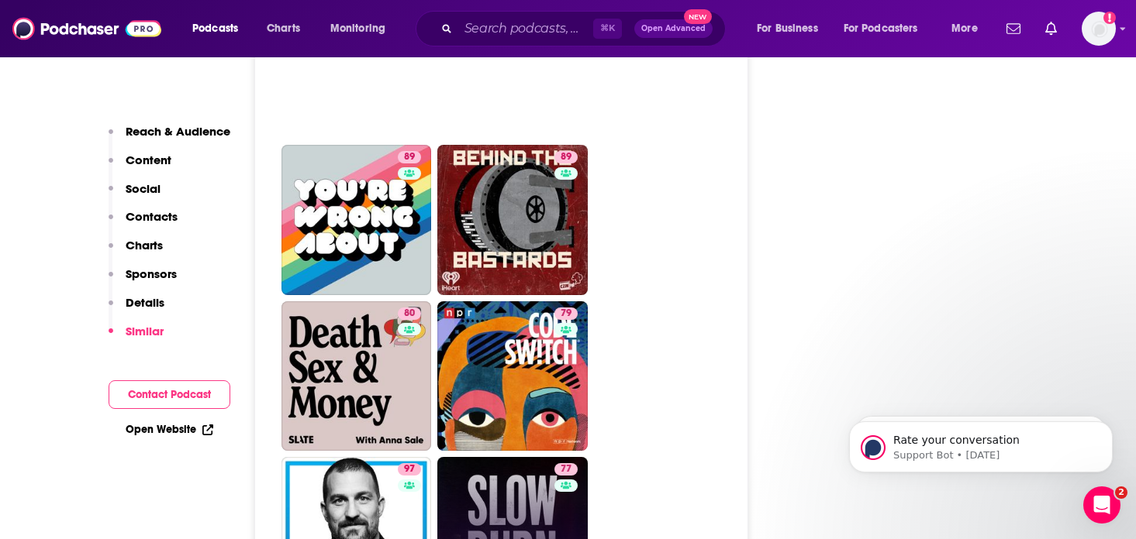
click at [509, 457] on link "77 Slow Burn" at bounding box center [512, 532] width 150 height 150
type input "https://www.podchaser.com/podcasts/slow-burn-588942"
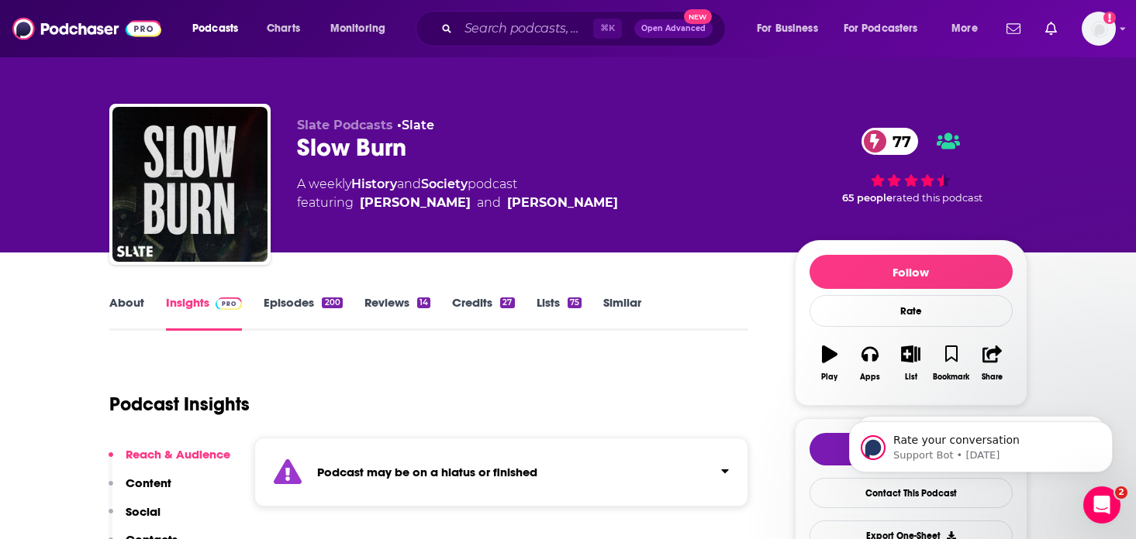
click at [118, 306] on link "About" at bounding box center [126, 313] width 35 height 36
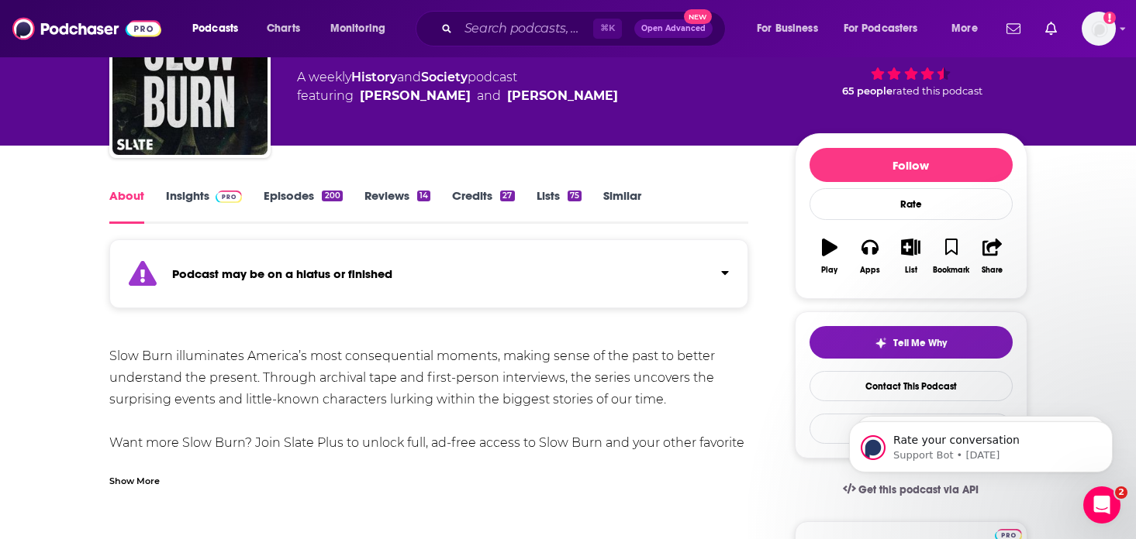
scroll to position [112, 0]
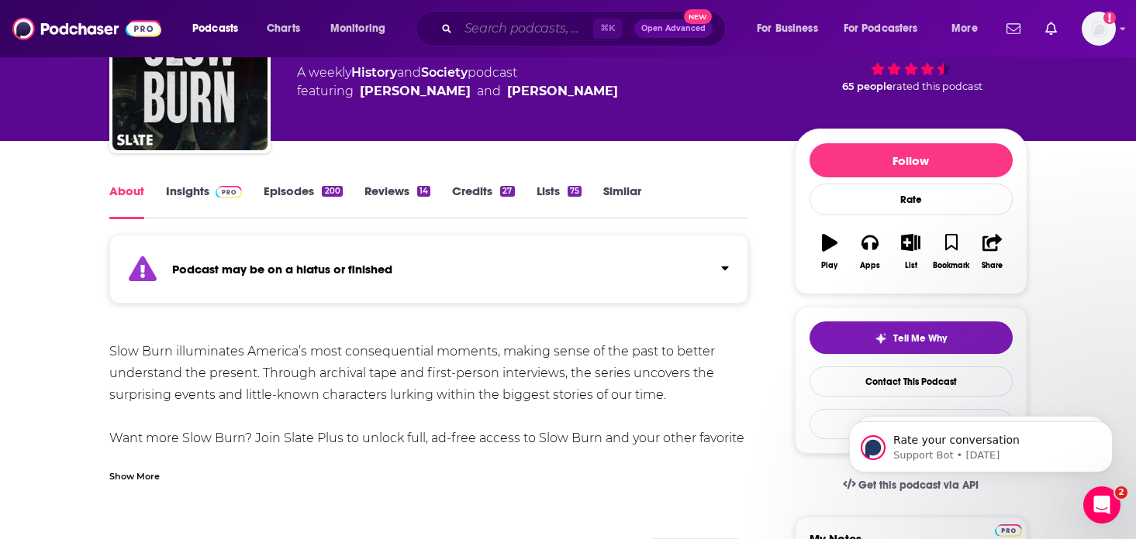
click at [523, 26] on input "Search podcasts, credits, & more..." at bounding box center [525, 28] width 135 height 25
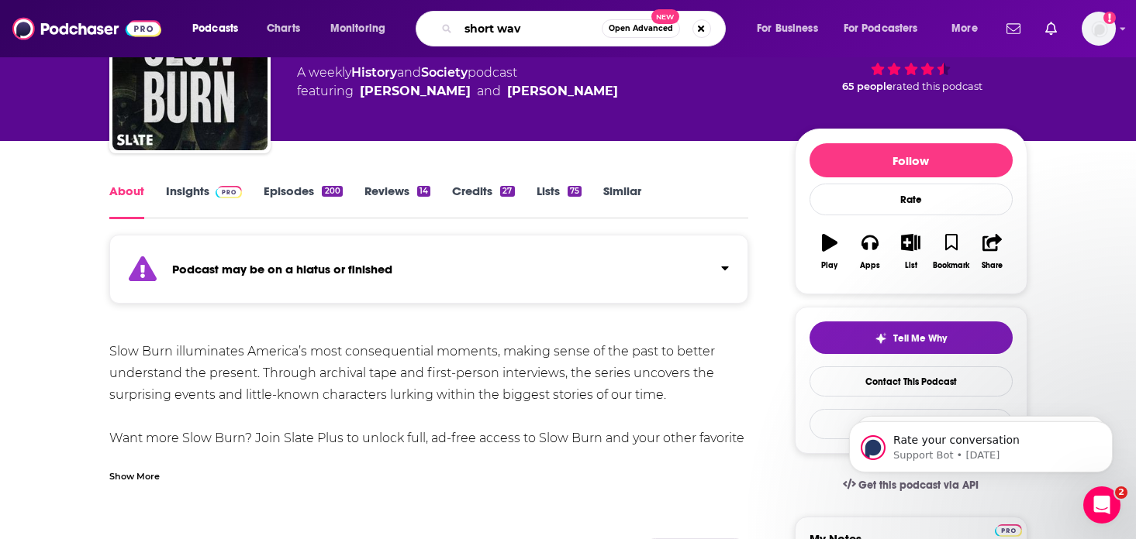
type input "short wave"
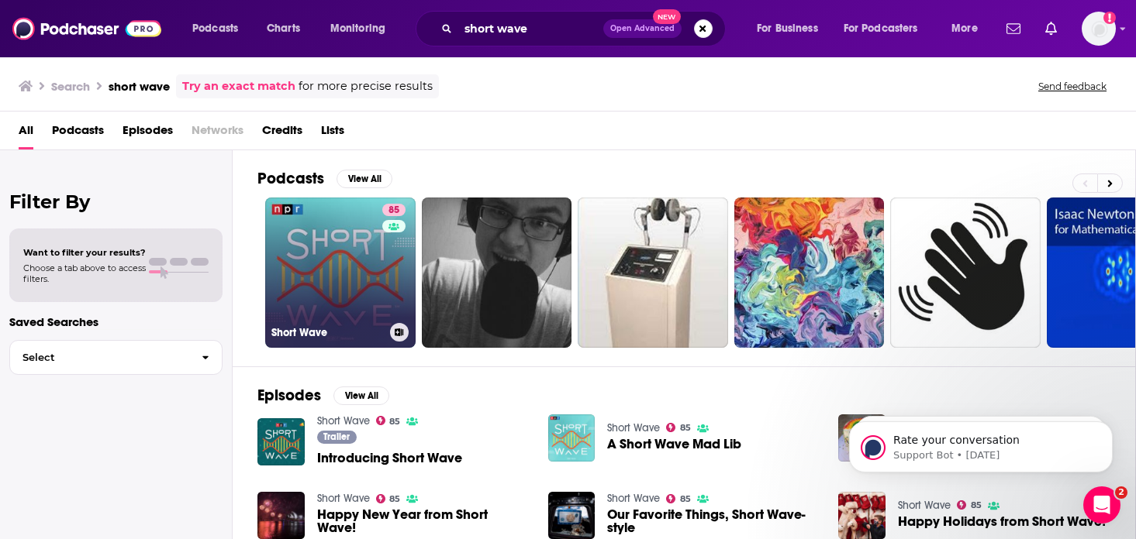
click at [354, 236] on link "85 Short Wave" at bounding box center [340, 273] width 150 height 150
